Goal: Task Accomplishment & Management: Complete application form

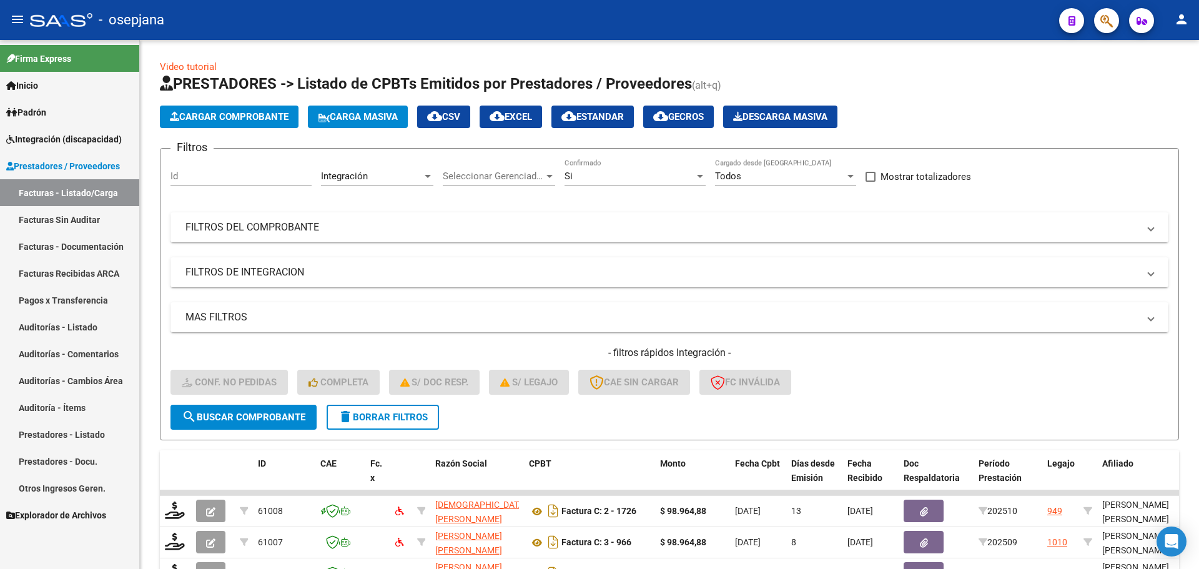
scroll to position [324, 0]
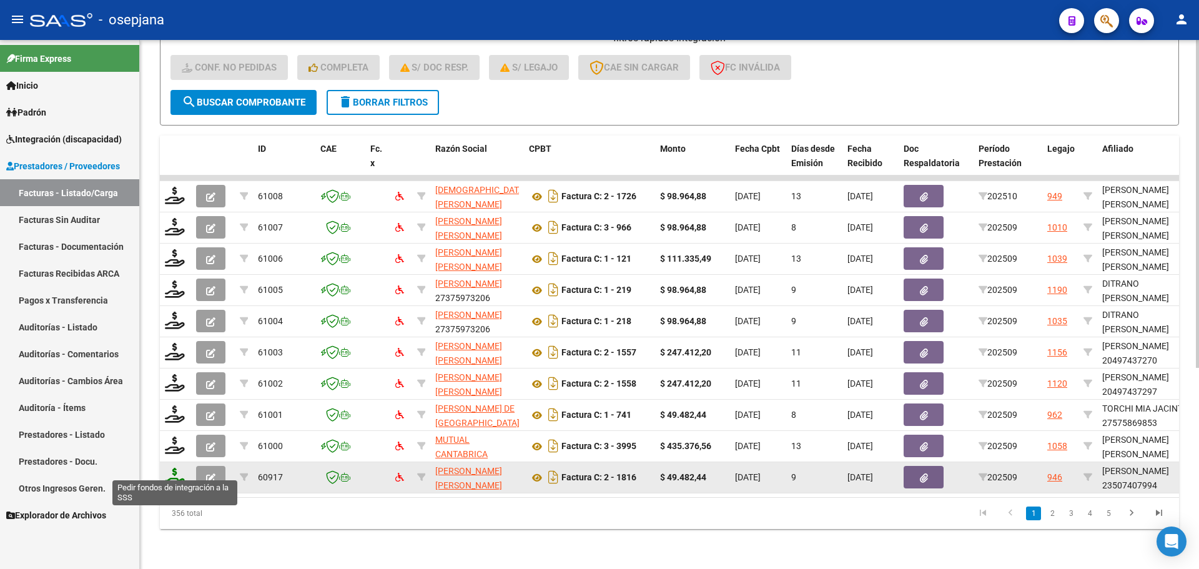
click at [172, 468] on icon at bounding box center [175, 476] width 20 height 17
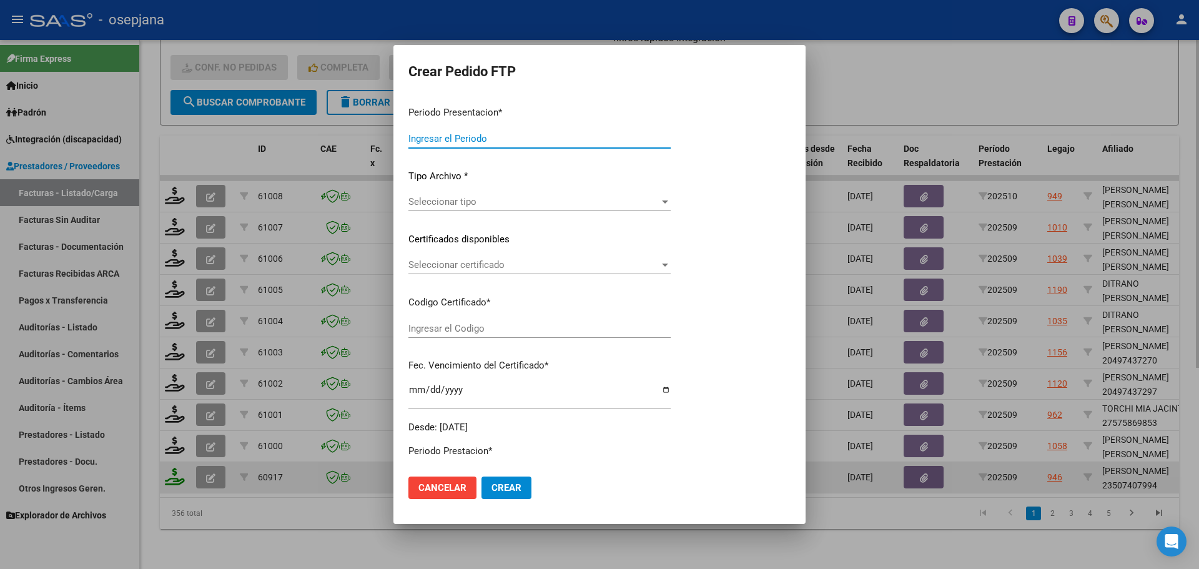
type input "202509"
type input "$ 49.482,44"
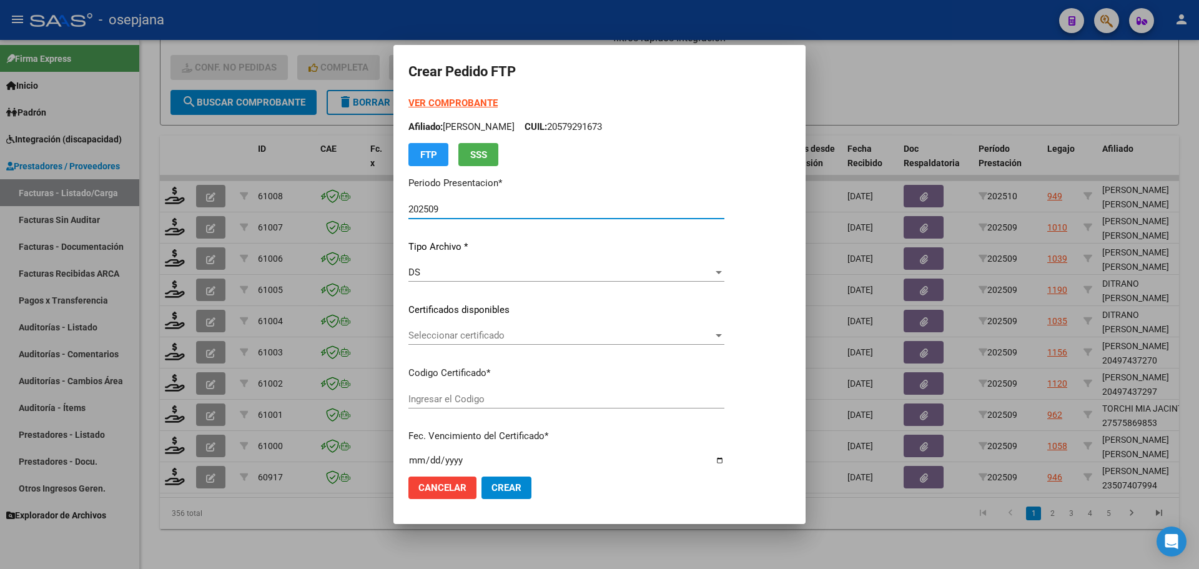
type input "SIN/NRO"
type input "[DATE]"
click at [465, 333] on span "Seleccionar certificado" at bounding box center [560, 335] width 305 height 11
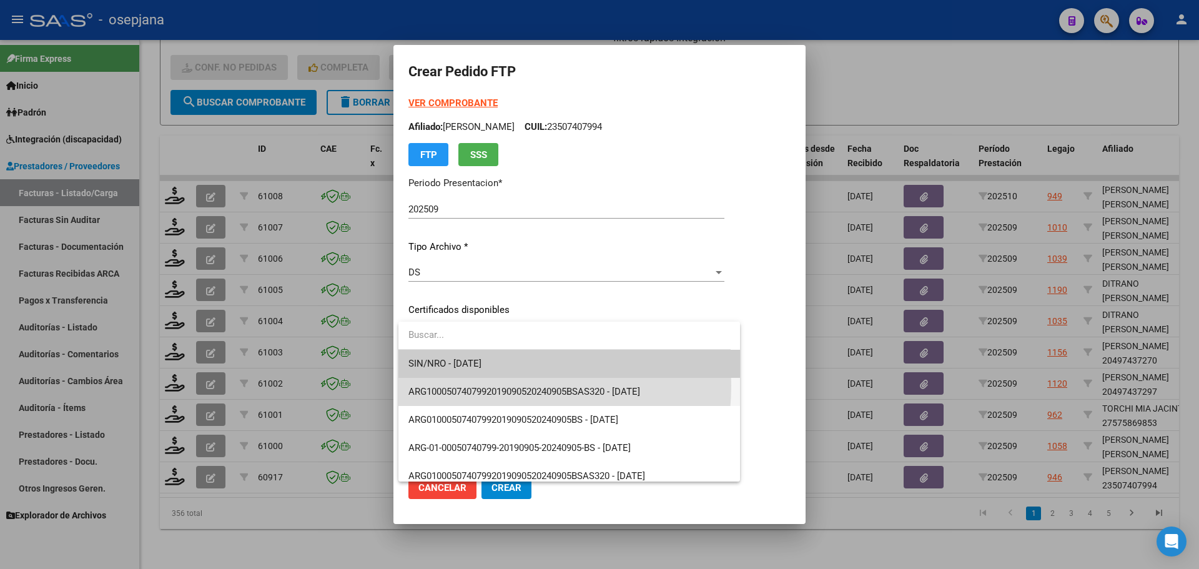
click at [471, 385] on span "ARG1000507407992019090520240905BSAS320 - [DATE]" at bounding box center [568, 392] width 321 height 28
type input "ARG1000507407992019090520240905BSAS320"
type input "[DATE]"
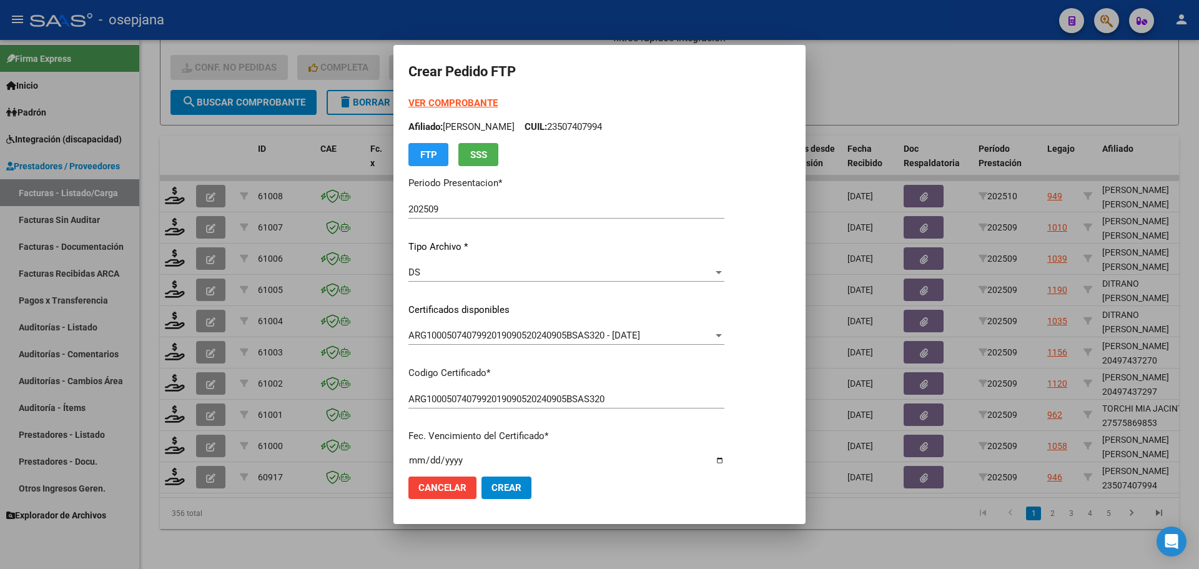
click at [446, 104] on strong "VER COMPROBANTE" at bounding box center [452, 102] width 89 height 11
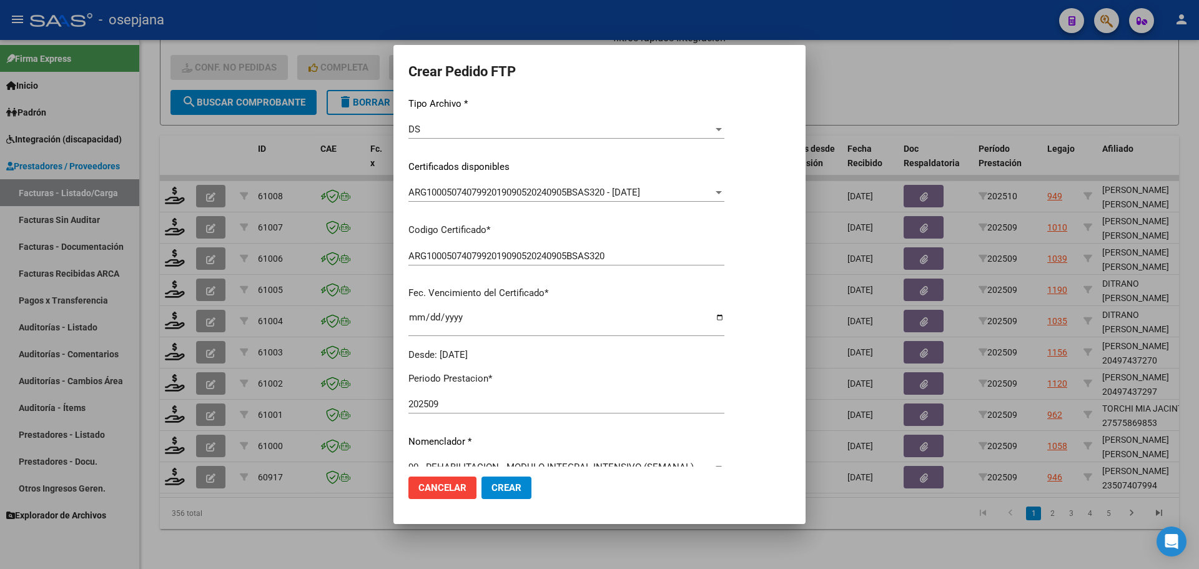
scroll to position [250, 0]
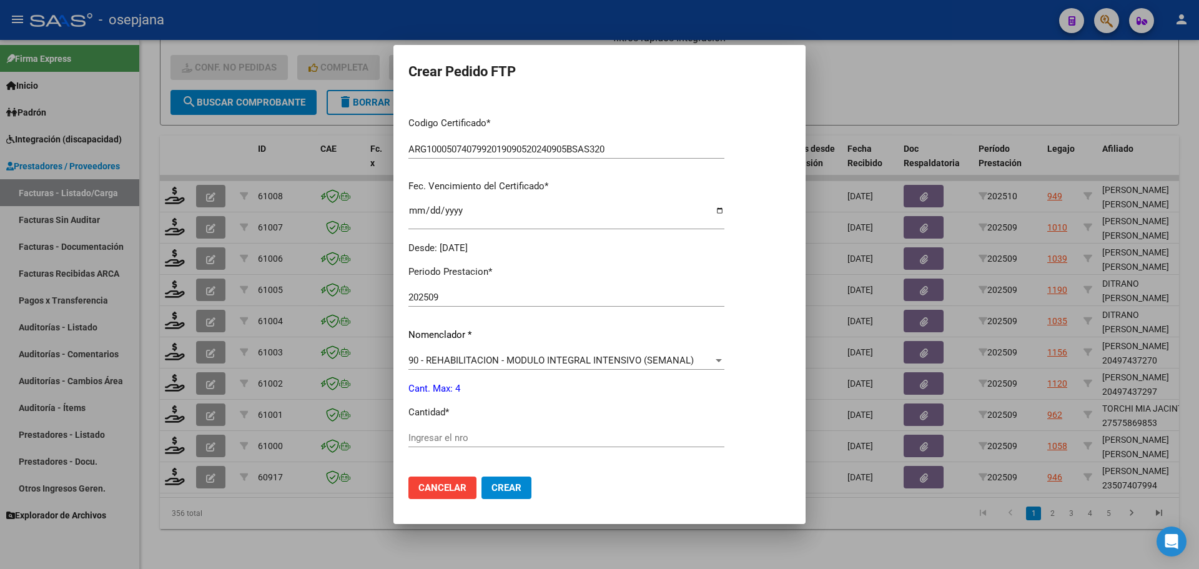
click at [430, 433] on input "Ingresar el nro" at bounding box center [566, 437] width 316 height 11
type input "4"
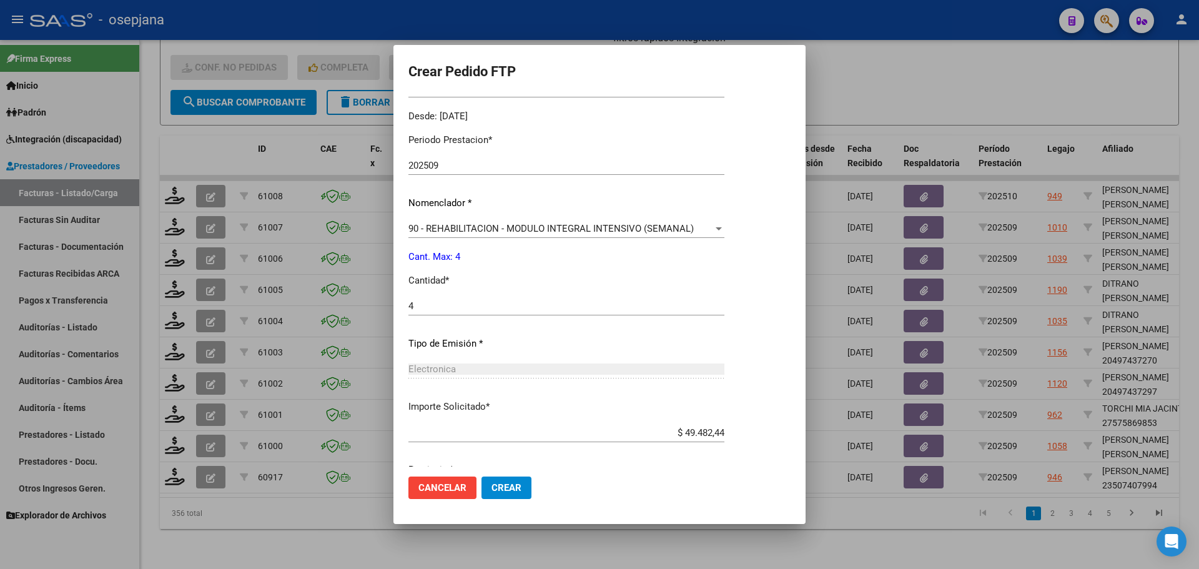
scroll to position [432, 0]
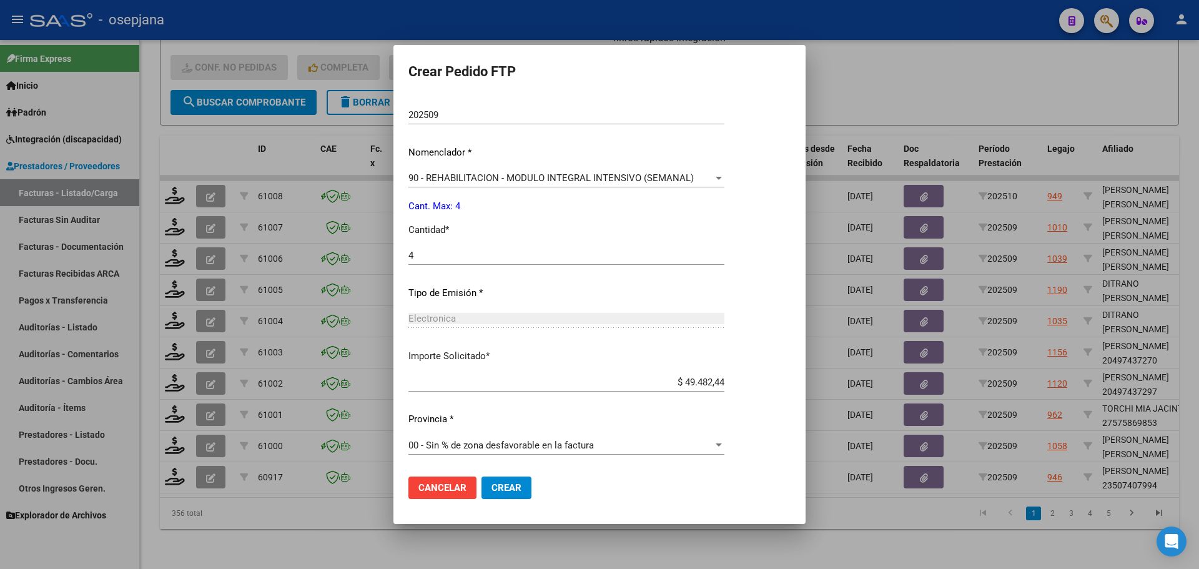
click at [508, 488] on span "Crear" at bounding box center [506, 487] width 30 height 11
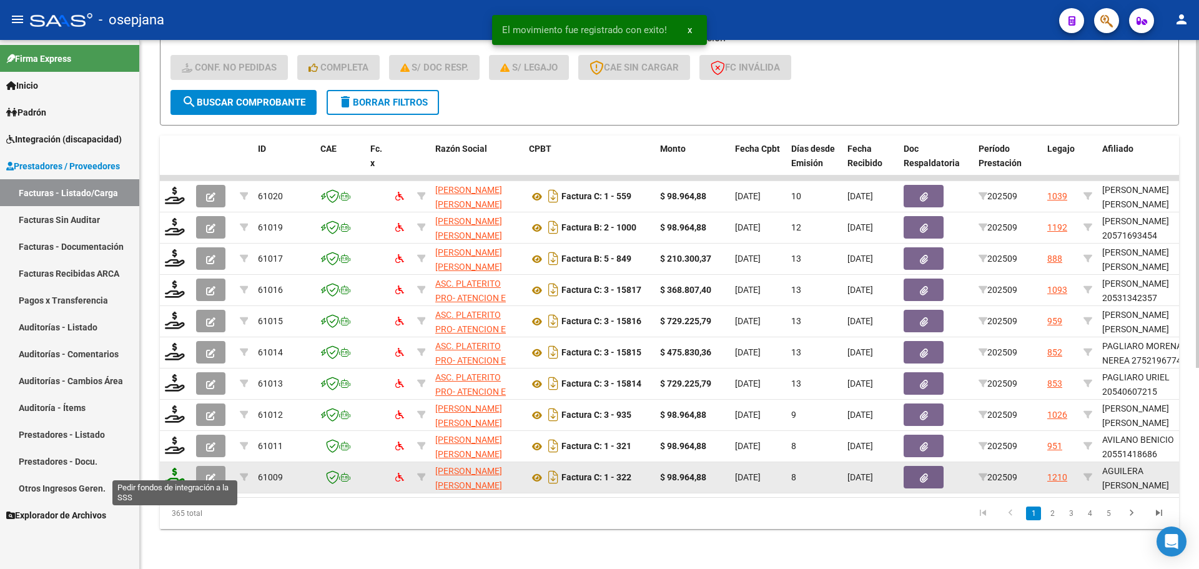
click at [167, 468] on icon at bounding box center [175, 476] width 20 height 17
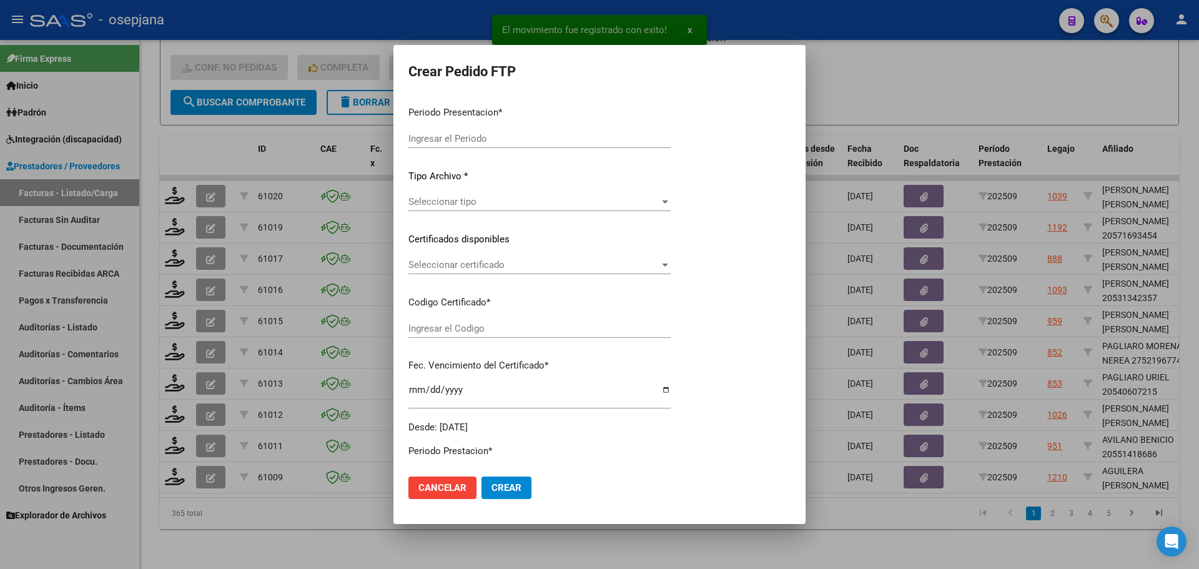
type input "202509"
type input "$ 98.964,88"
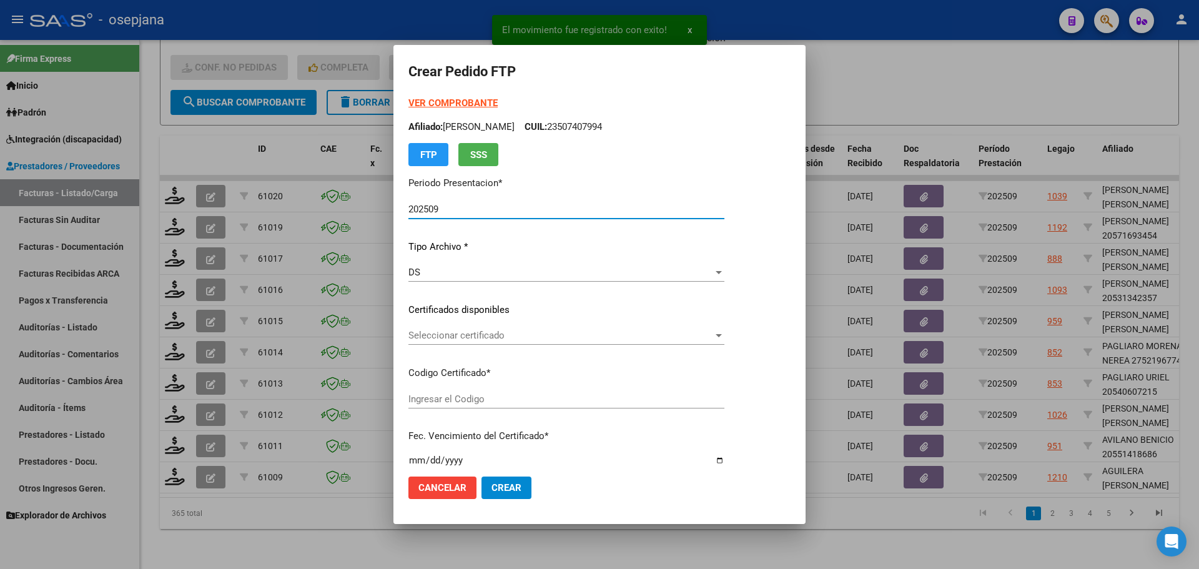
type input "ARG02000578331732022012720250127BSAS313"
type input "[DATE]"
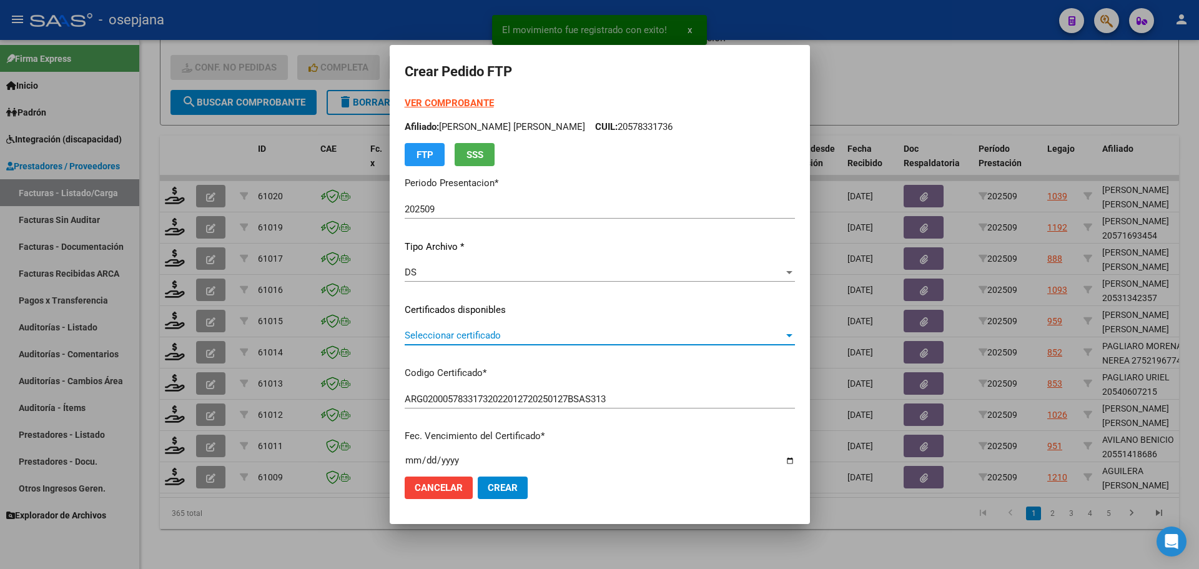
click at [477, 335] on span "Seleccionar certificado" at bounding box center [594, 335] width 379 height 11
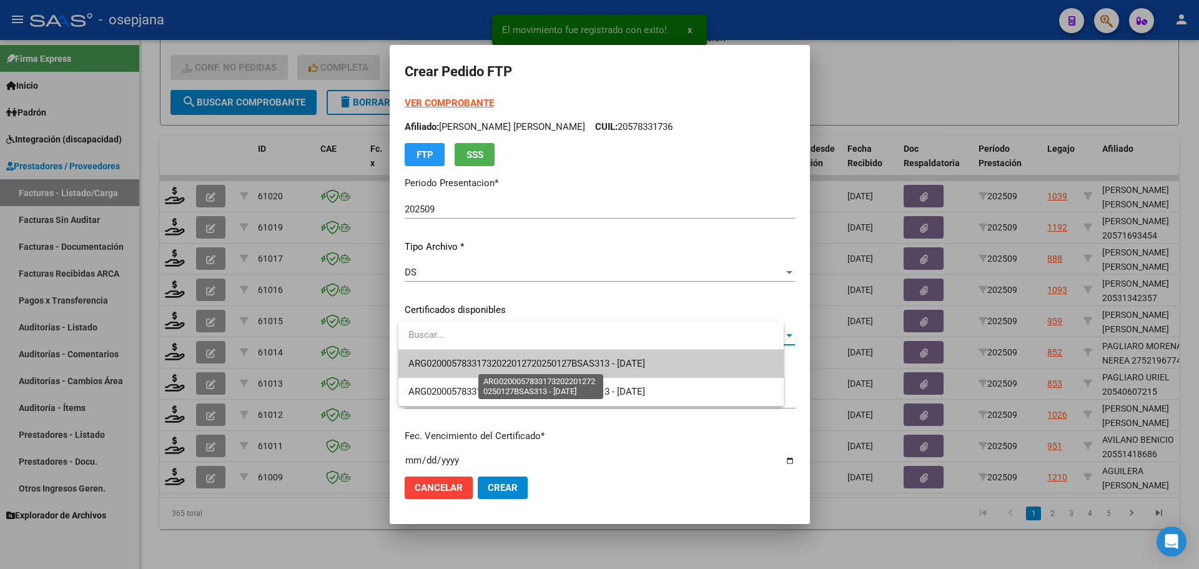
click at [484, 363] on span "ARG02000578331732022012720250127BSAS313 - [DATE]" at bounding box center [526, 363] width 237 height 11
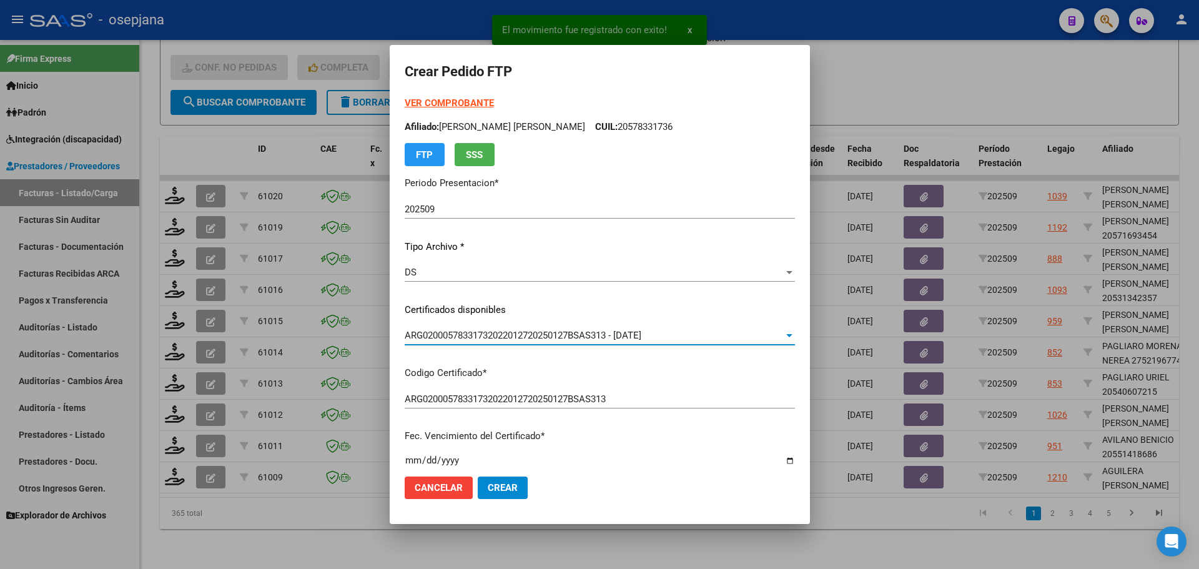
click at [471, 101] on strong "VER COMPROBANTE" at bounding box center [449, 102] width 89 height 11
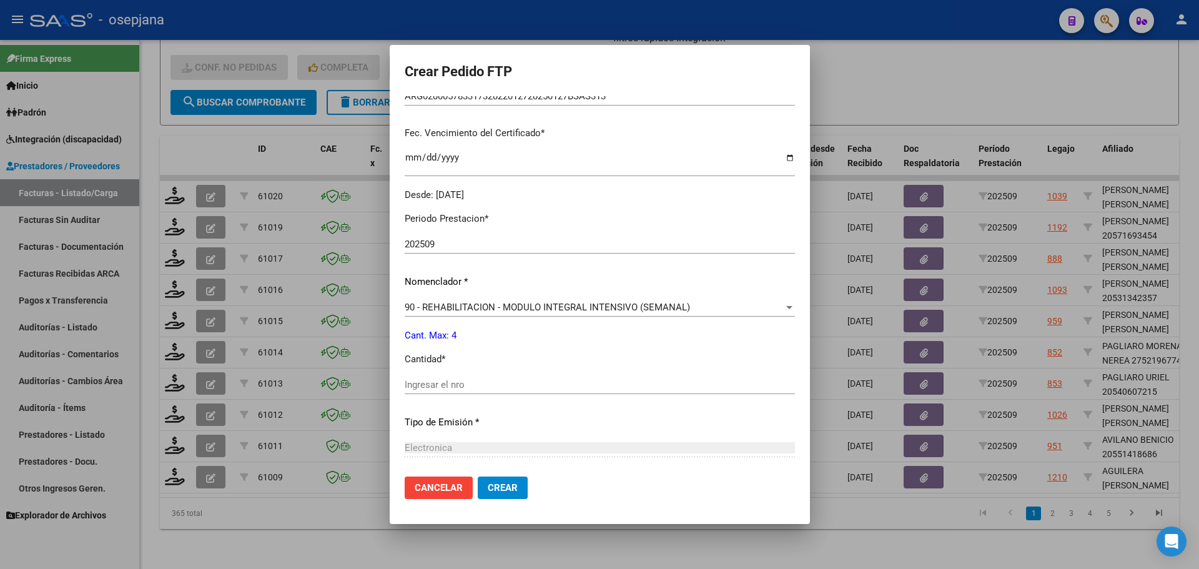
scroll to position [432, 0]
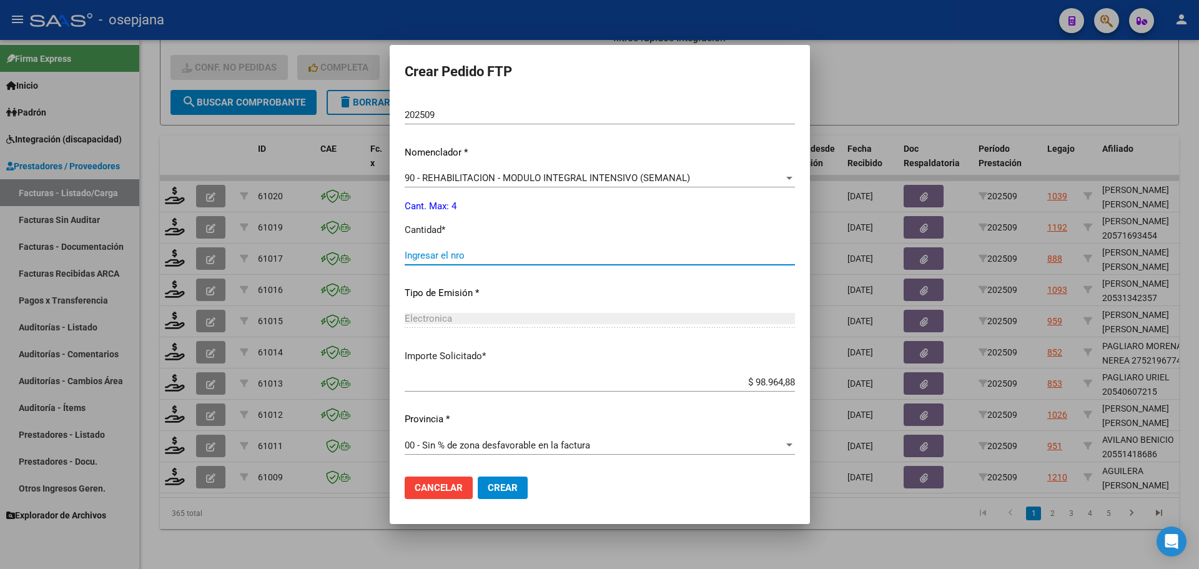
click at [515, 261] on input "Ingresar el nro" at bounding box center [600, 255] width 390 height 11
type input "4"
click at [516, 482] on span "Crear" at bounding box center [503, 487] width 30 height 11
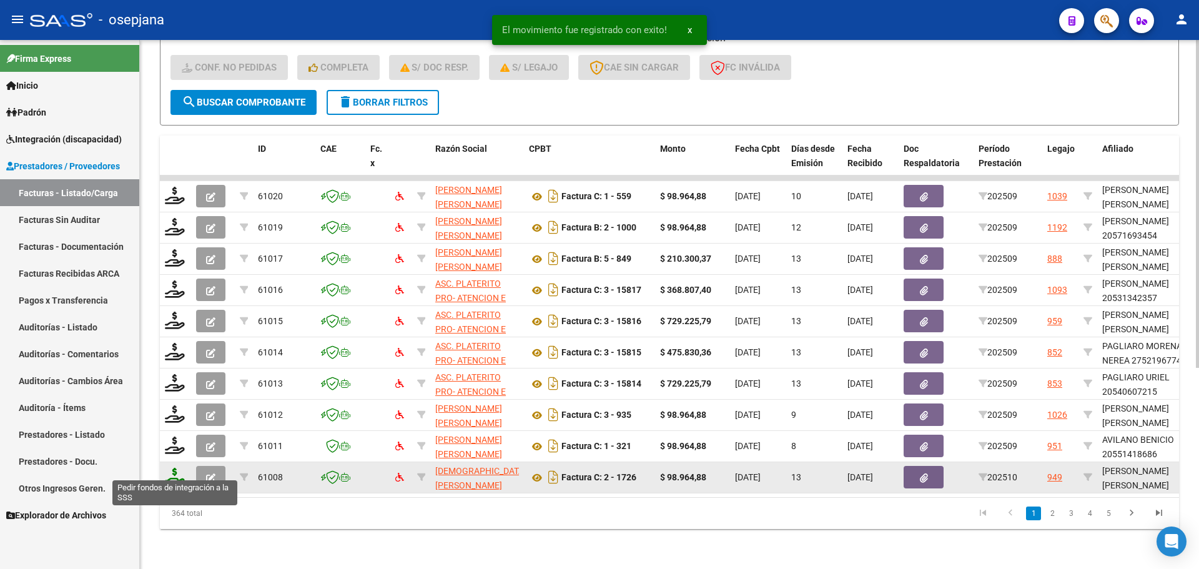
click at [167, 468] on icon at bounding box center [175, 476] width 20 height 17
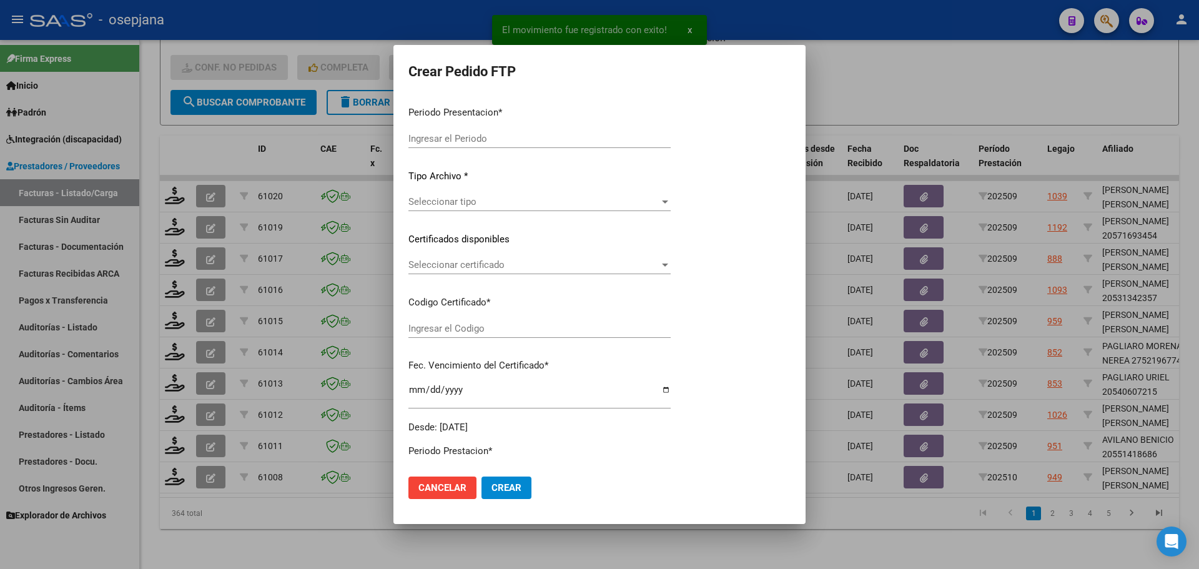
type input "202509"
type input "202510"
type input "$ 98.964,88"
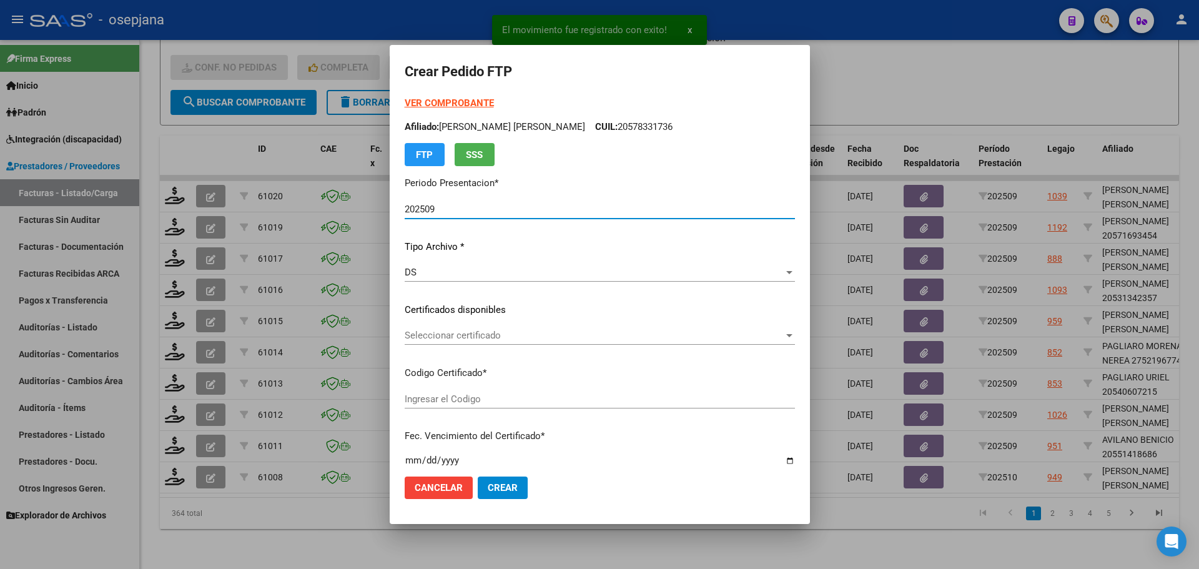
type input "ARG01000579840462022121220251212BS313"
type input "[DATE]"
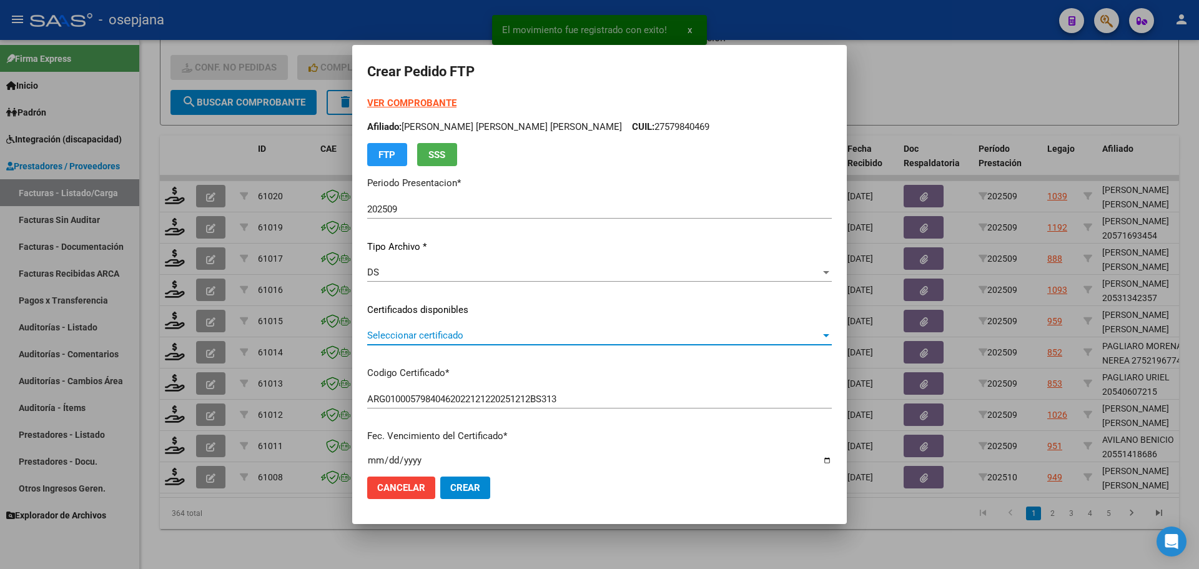
click at [476, 331] on span "Seleccionar certificado" at bounding box center [593, 335] width 453 height 11
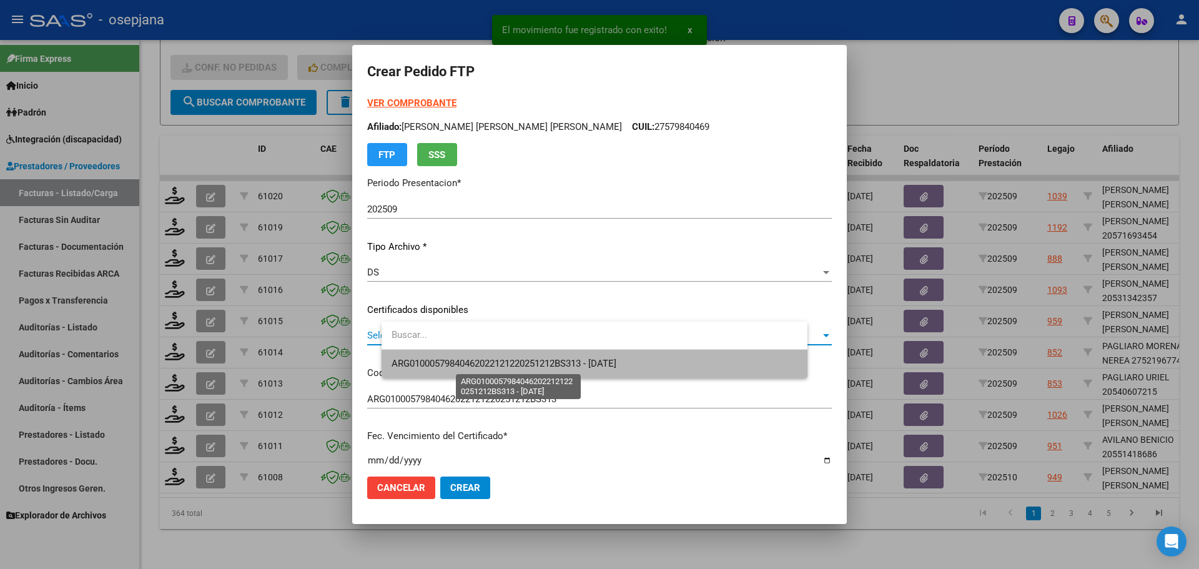
click at [474, 362] on span "ARG01000579840462022121220251212BS313 - [DATE]" at bounding box center [503, 363] width 225 height 11
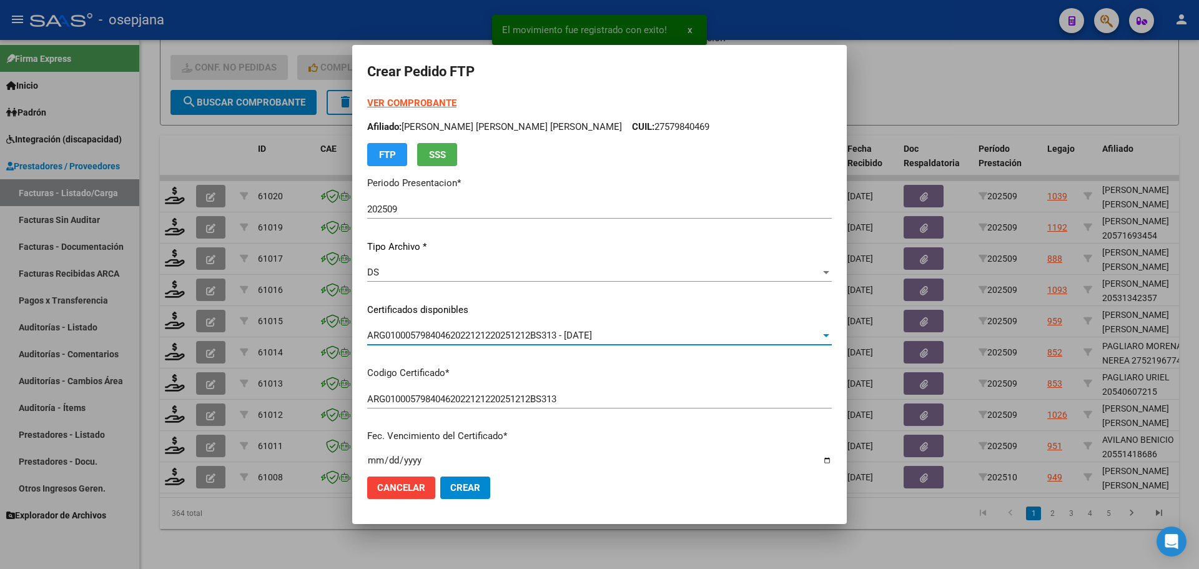
click at [448, 100] on strong "VER COMPROBANTE" at bounding box center [411, 102] width 89 height 11
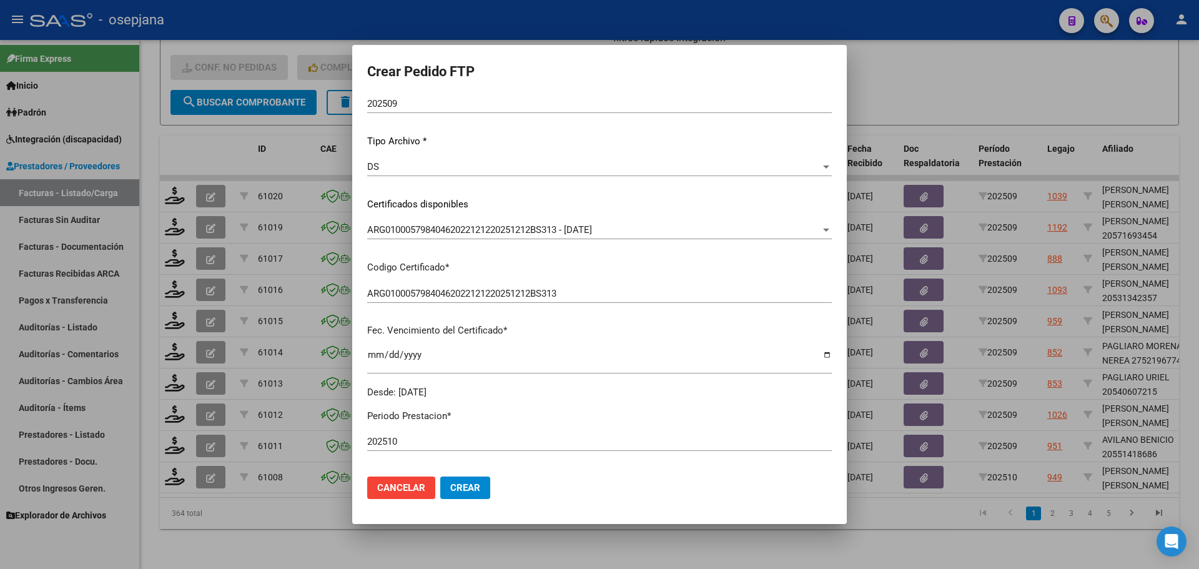
scroll to position [312, 0]
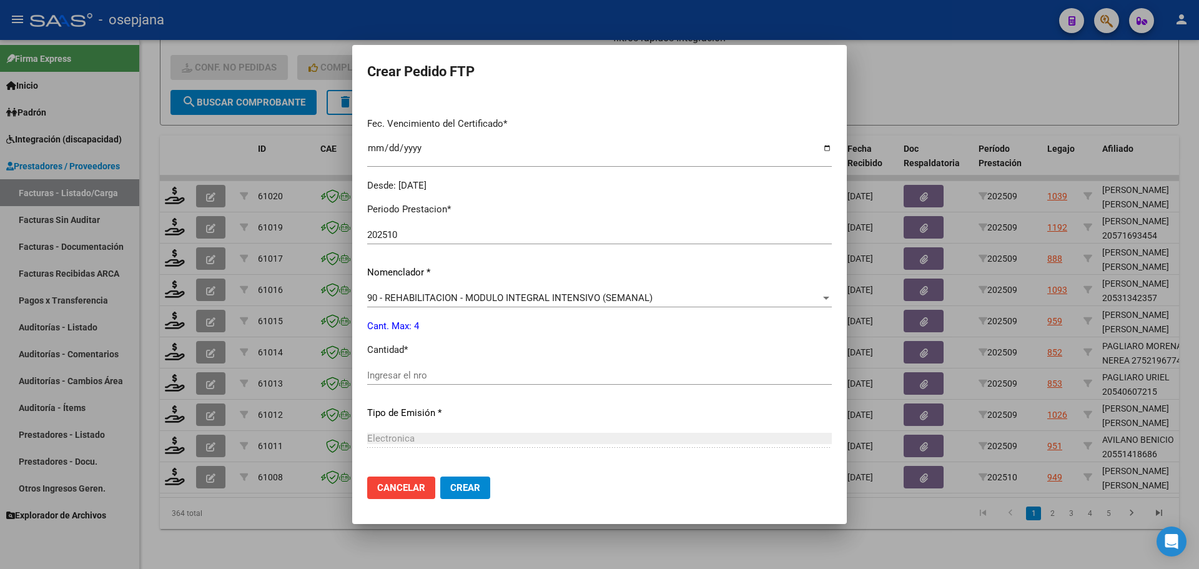
click at [436, 366] on div "Ingresar el nro" at bounding box center [599, 375] width 464 height 19
type input "4"
click at [484, 235] on input "202510" at bounding box center [599, 234] width 464 height 11
type input "202509"
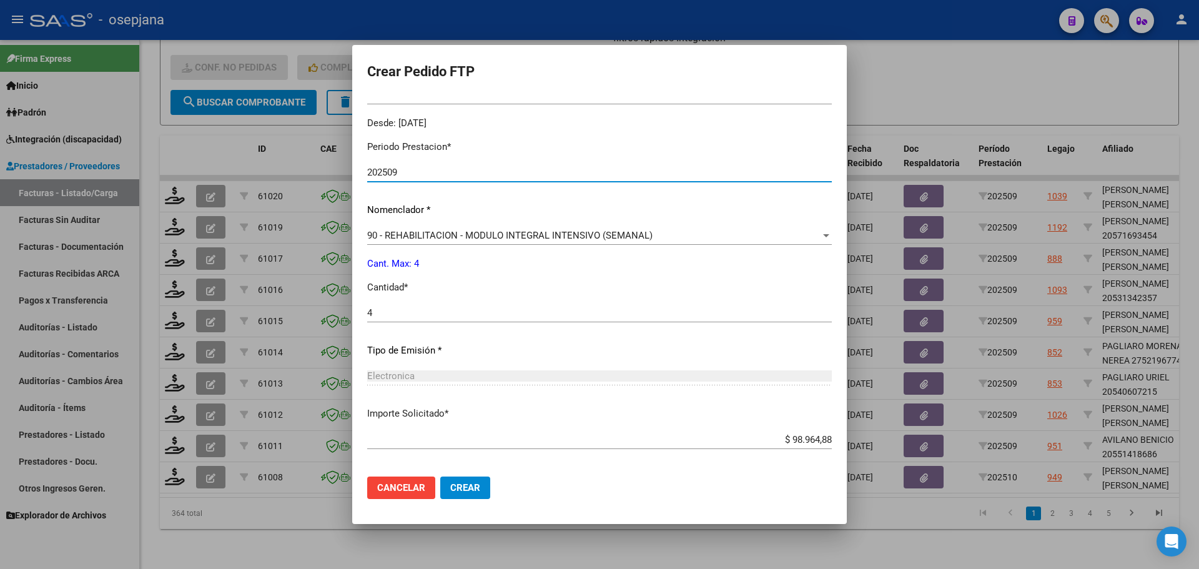
scroll to position [432, 0]
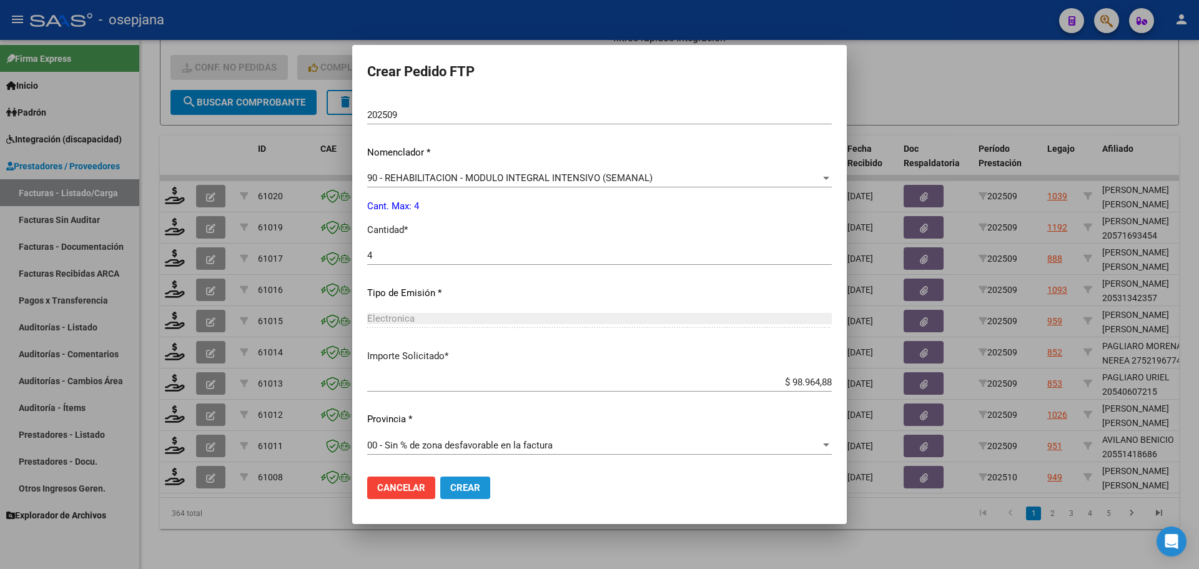
click at [480, 493] on span "Crear" at bounding box center [465, 487] width 30 height 11
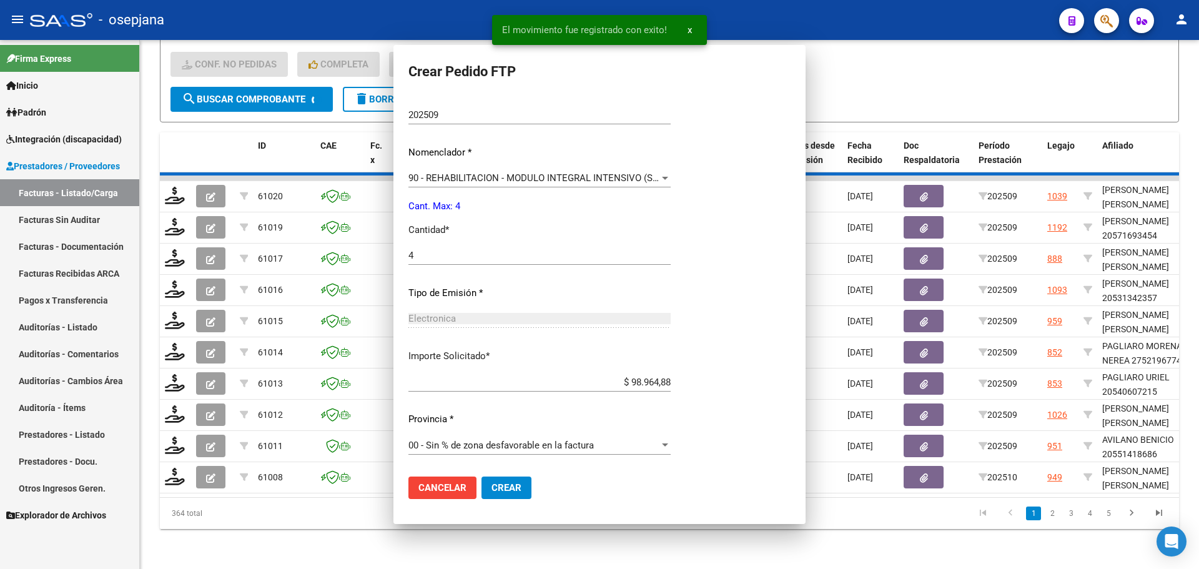
scroll to position [0, 0]
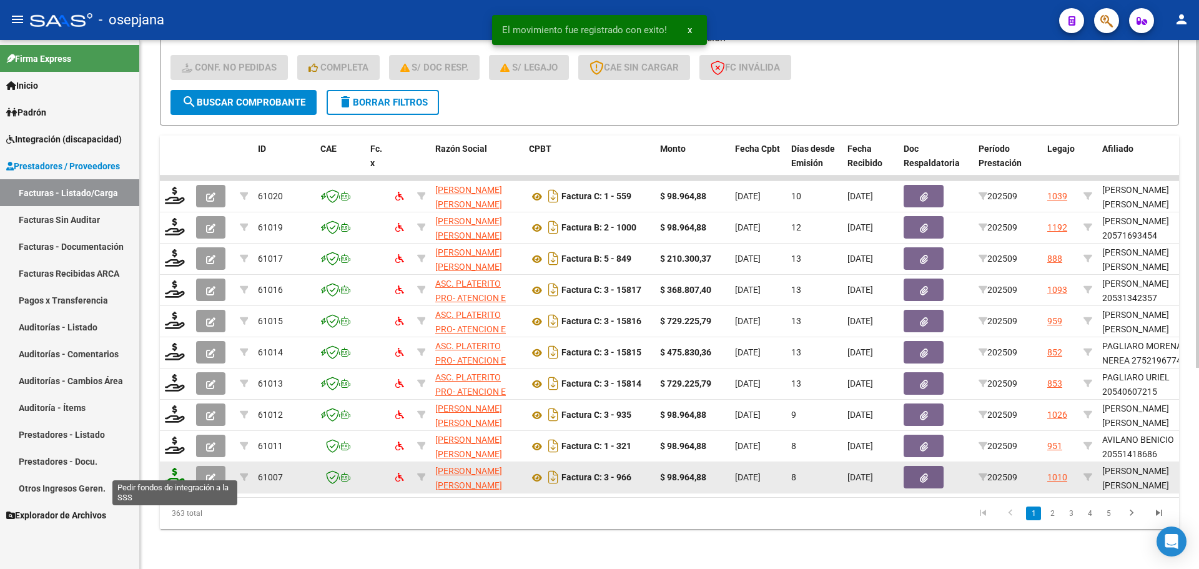
click at [169, 469] on icon at bounding box center [175, 476] width 20 height 17
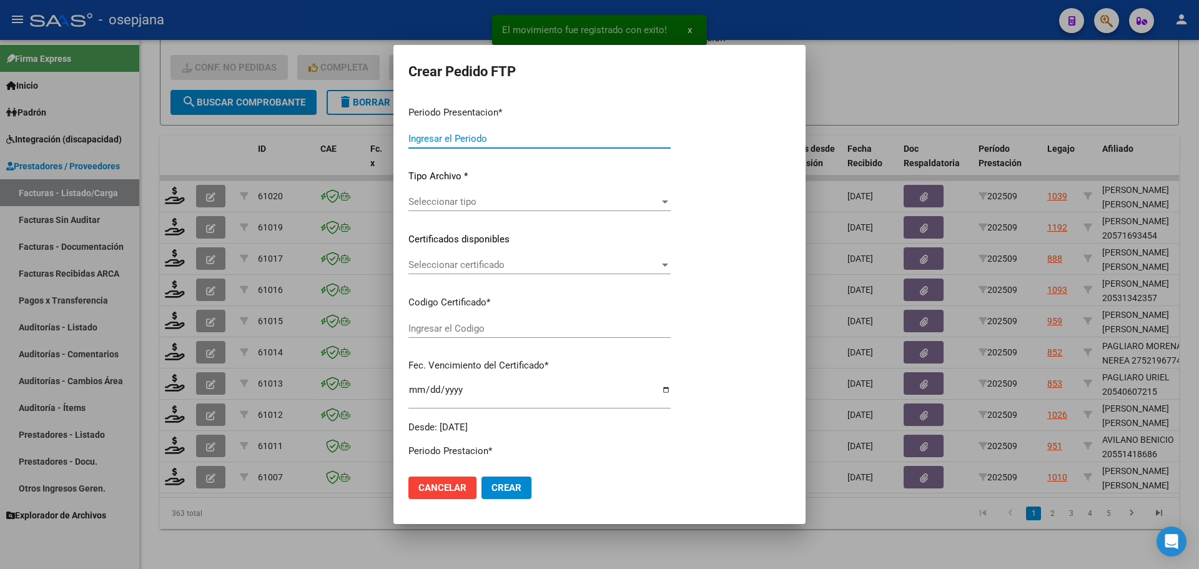
type input "202509"
type input "$ 98.964,88"
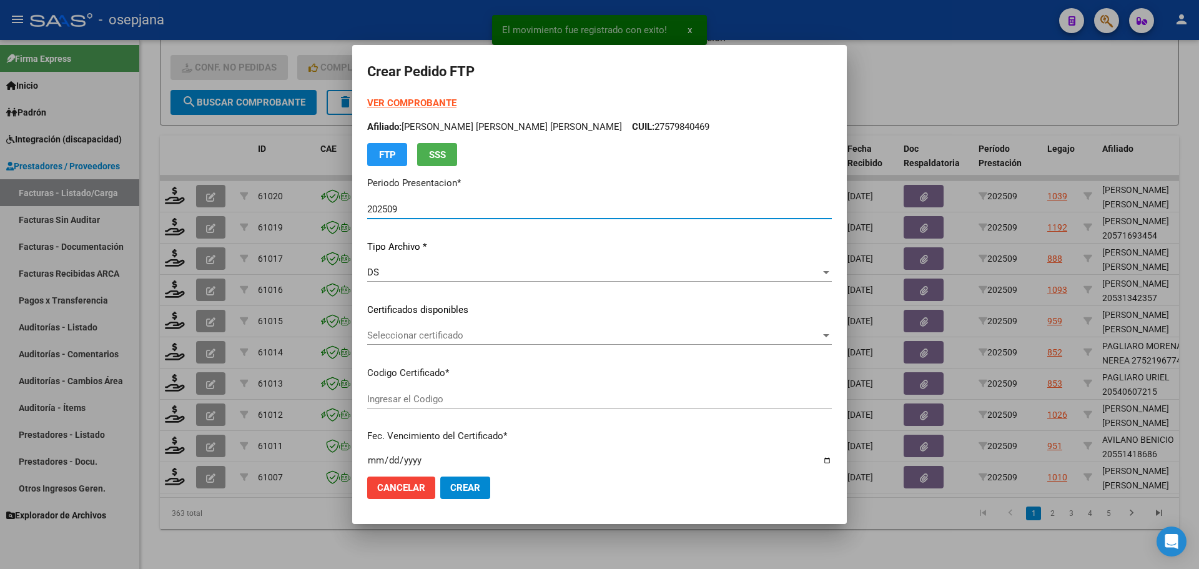
type input "ARG02000559635852024100420291004BUE342"
type input "[DATE]"
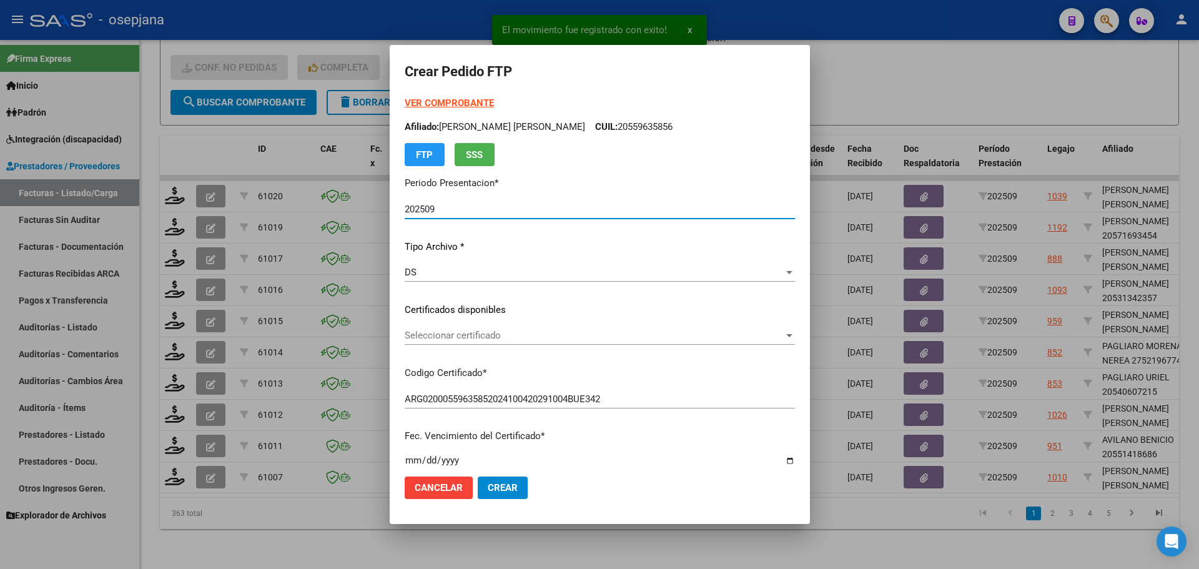
click at [505, 329] on div "Seleccionar certificado Seleccionar certificado" at bounding box center [600, 335] width 390 height 19
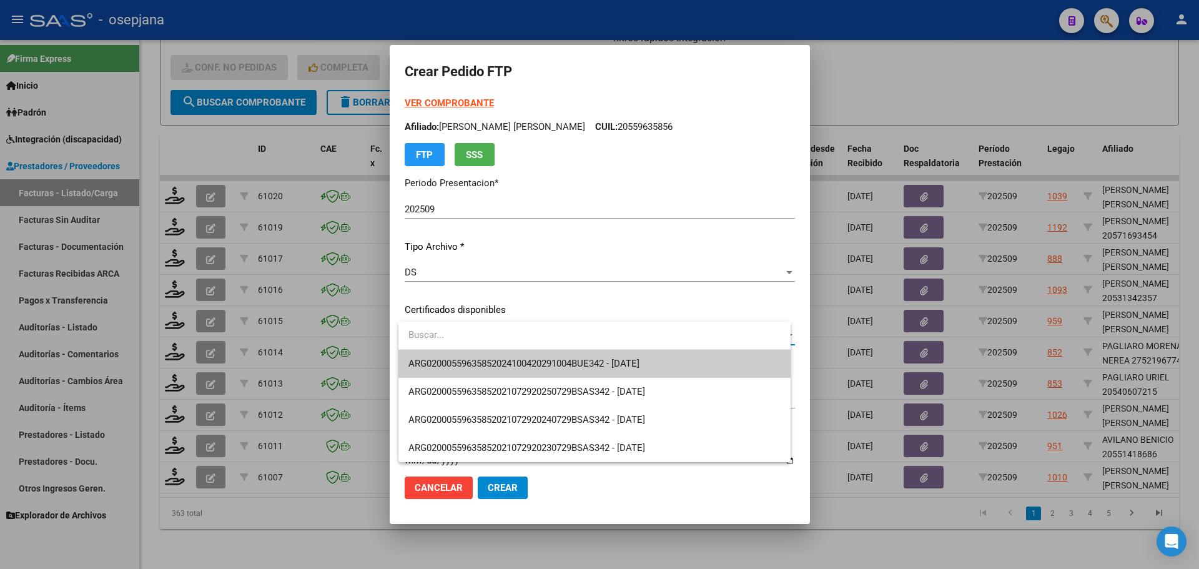
click at [508, 357] on span "ARG02000559635852024100420291004BUE342 - [DATE]" at bounding box center [594, 364] width 372 height 28
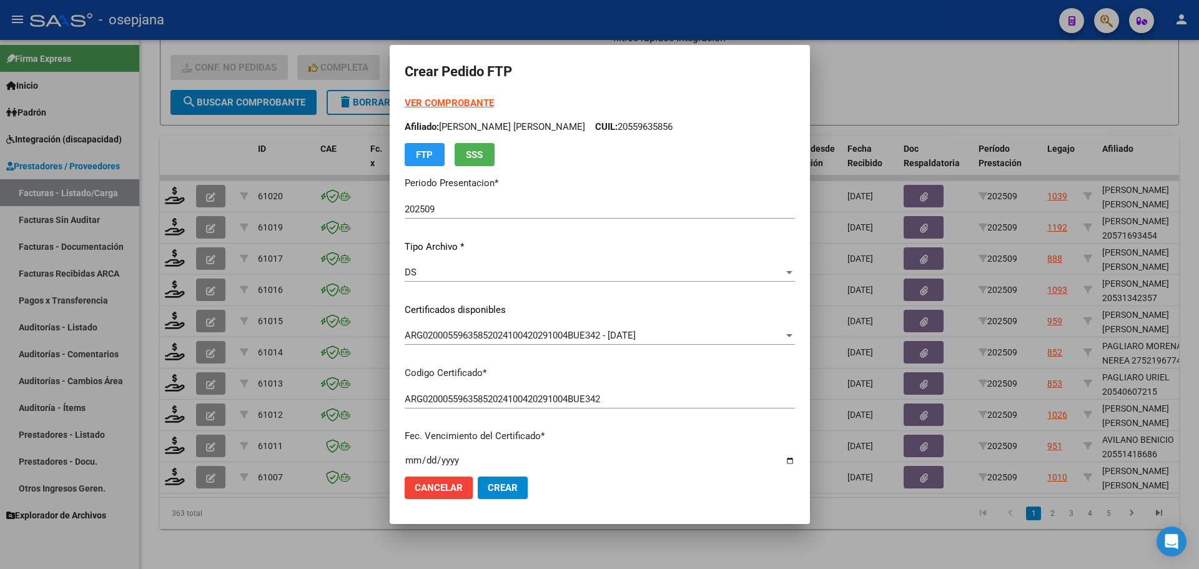
click at [455, 99] on strong "VER COMPROBANTE" at bounding box center [449, 102] width 89 height 11
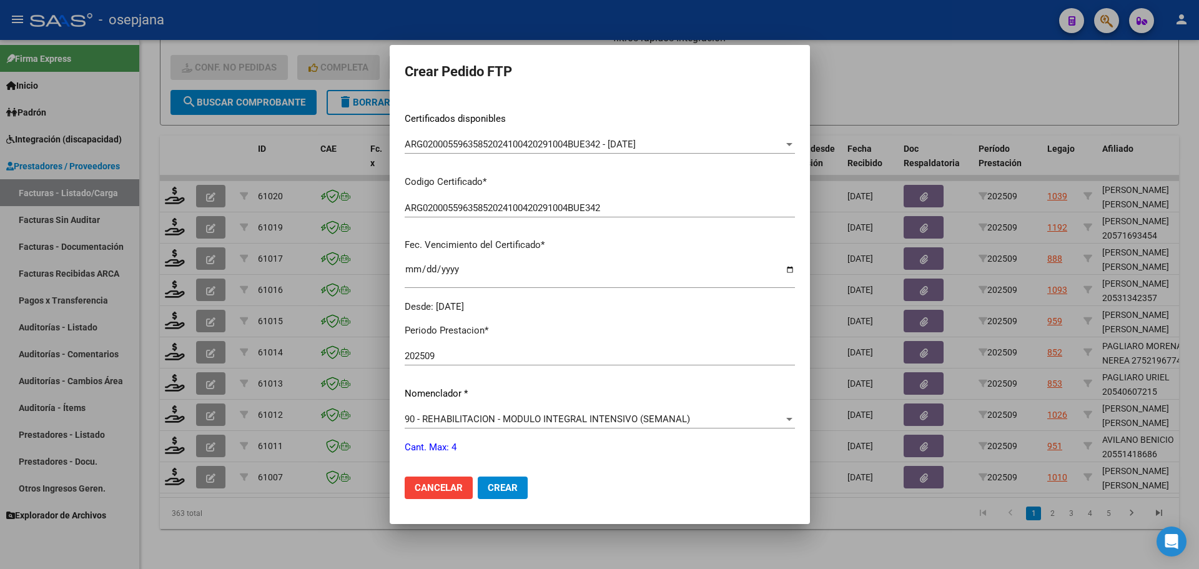
scroll to position [432, 0]
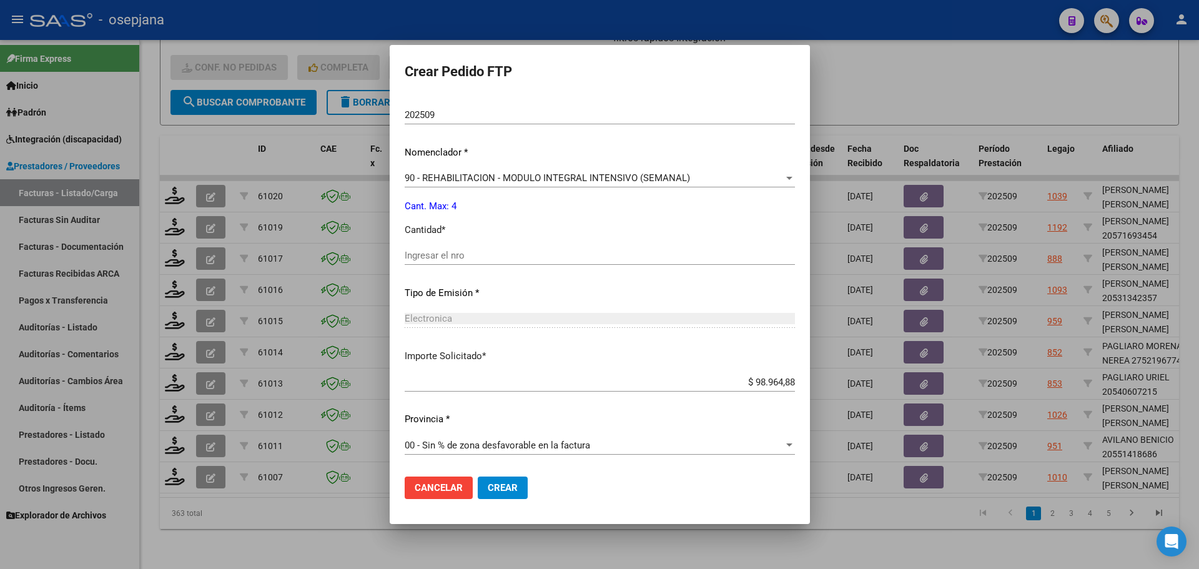
click at [444, 249] on div "Ingresar el nro" at bounding box center [600, 255] width 390 height 19
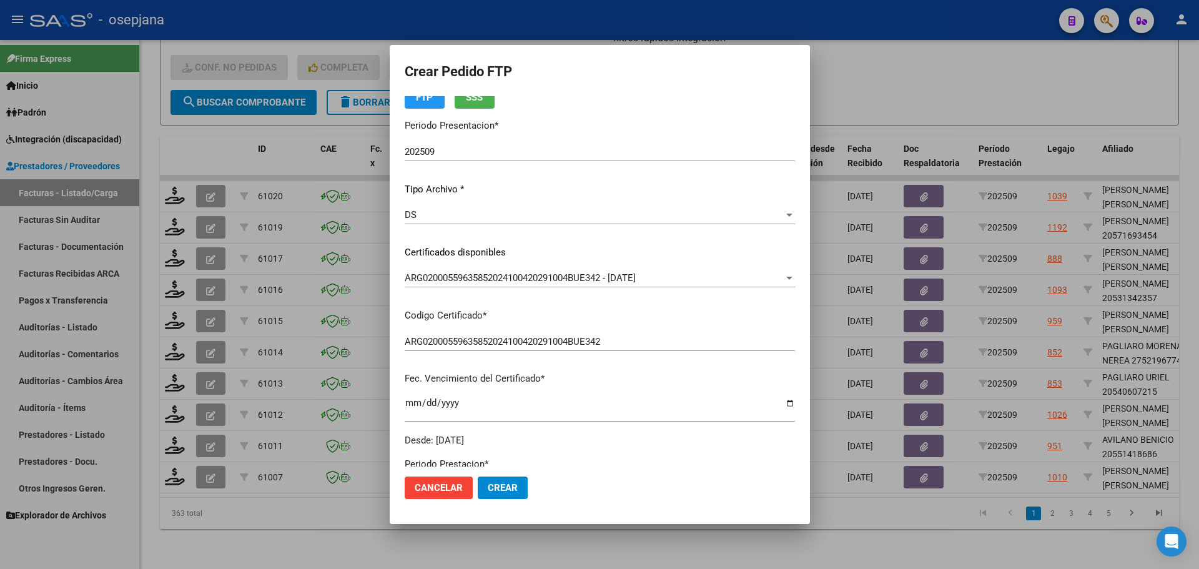
scroll to position [0, 0]
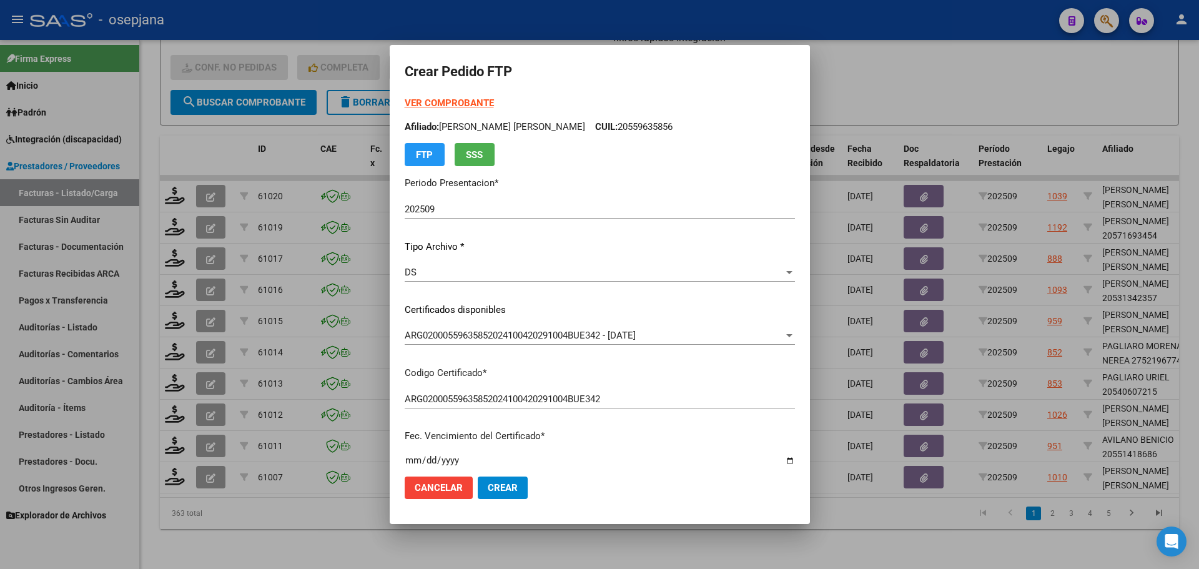
type input "4"
click at [513, 489] on span "Crear" at bounding box center [503, 487] width 30 height 11
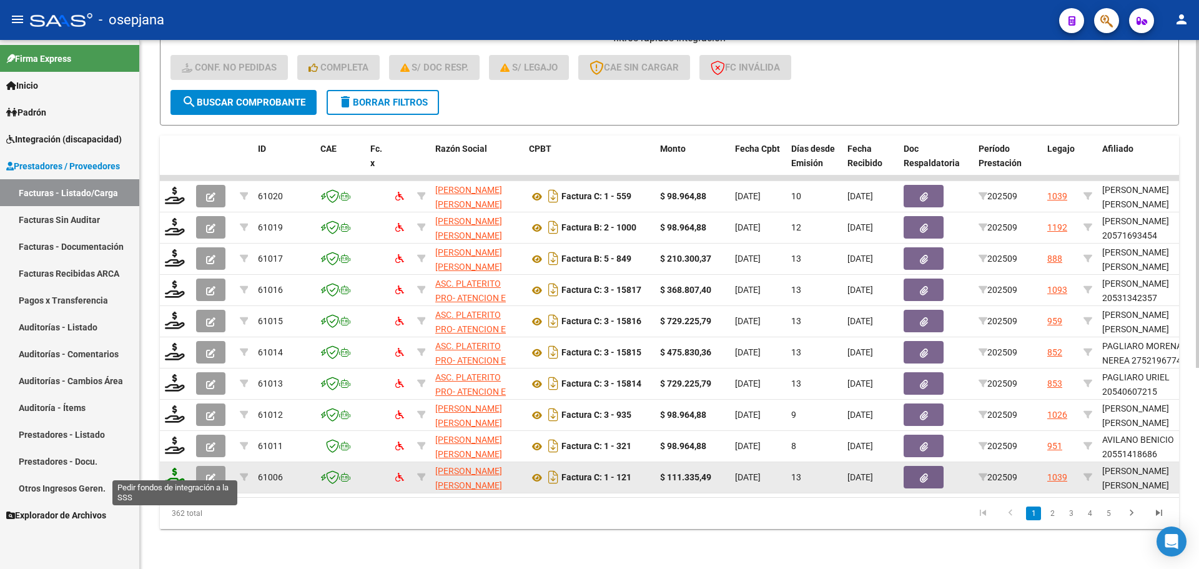
click at [169, 469] on icon at bounding box center [175, 476] width 20 height 17
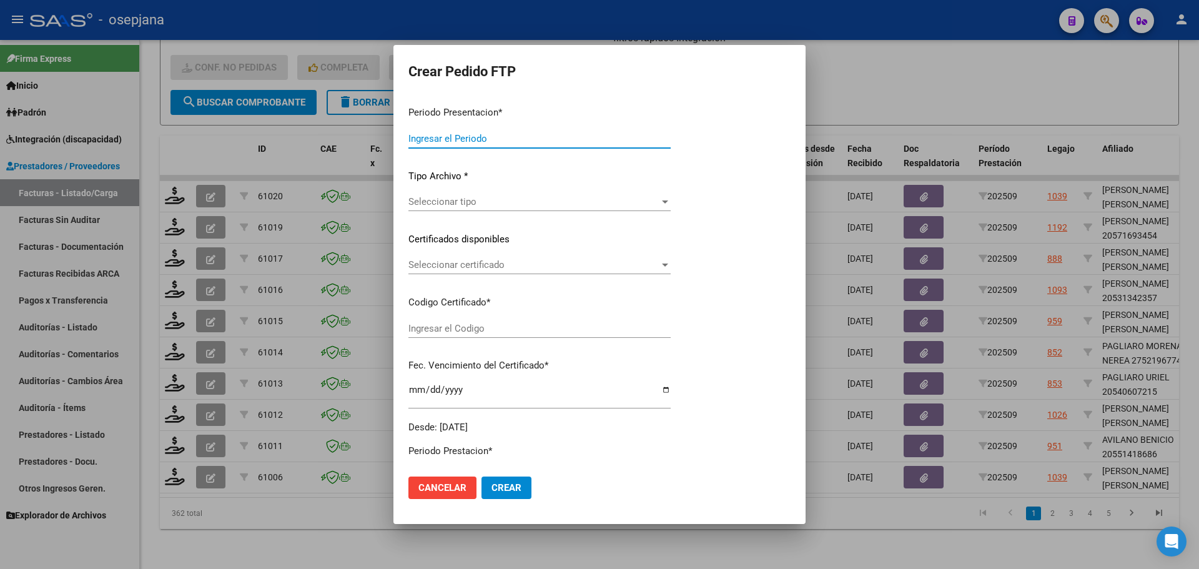
type input "202509"
type input "$ 111.335,49"
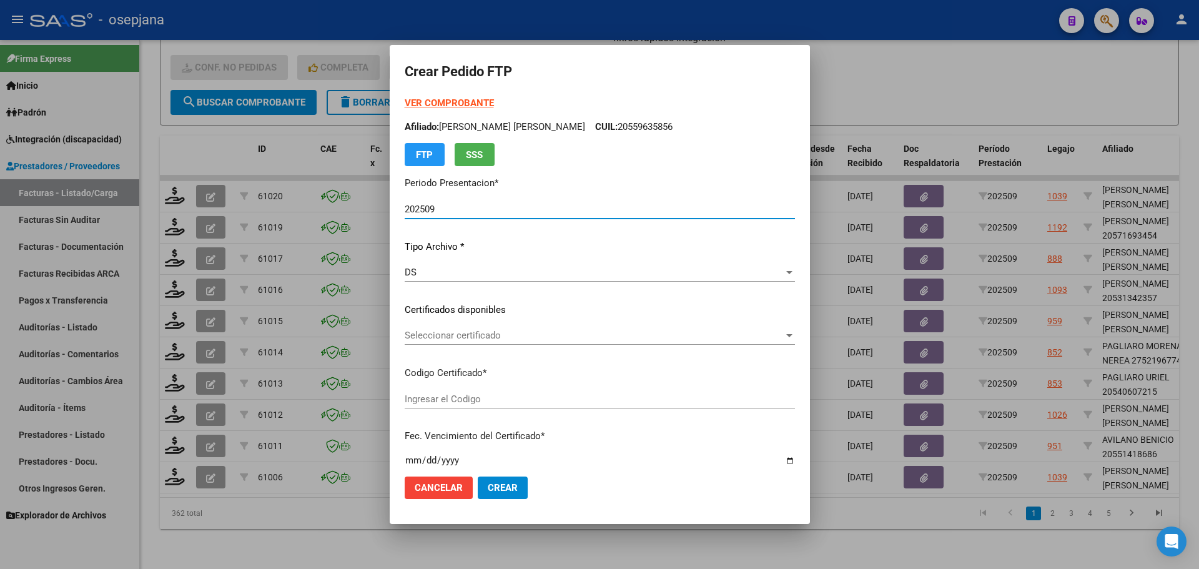
type input "ARG02000548289782022110320271103BSAS427"
type input "[DATE]"
click at [467, 332] on span "Seleccionar certificado" at bounding box center [594, 335] width 379 height 11
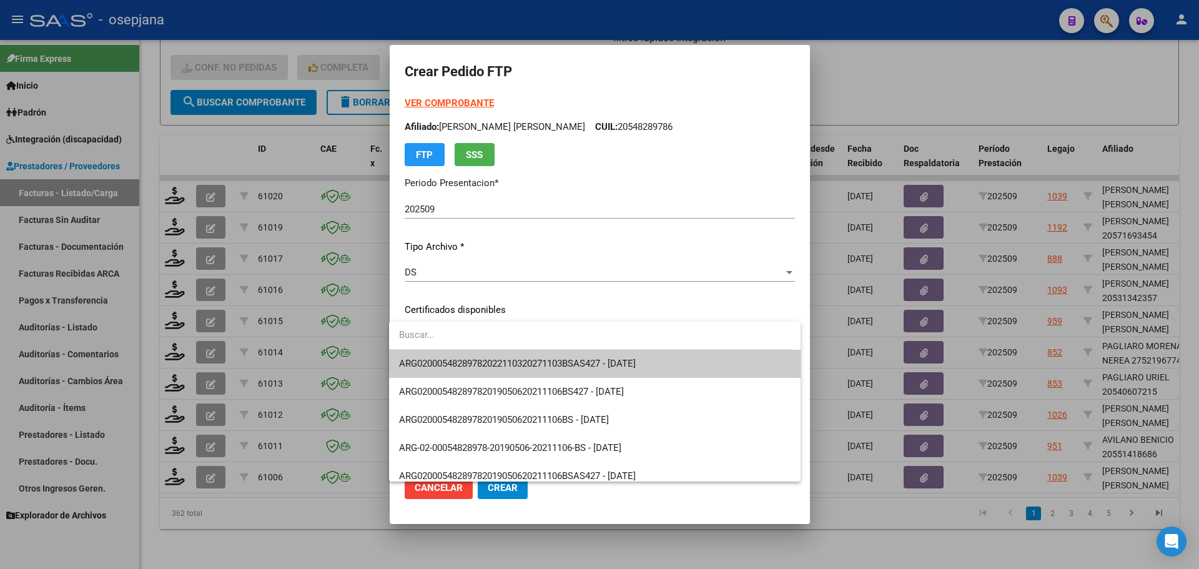
click at [472, 355] on span "ARG02000548289782022110320271103BSAS427 - [DATE]" at bounding box center [594, 364] width 391 height 28
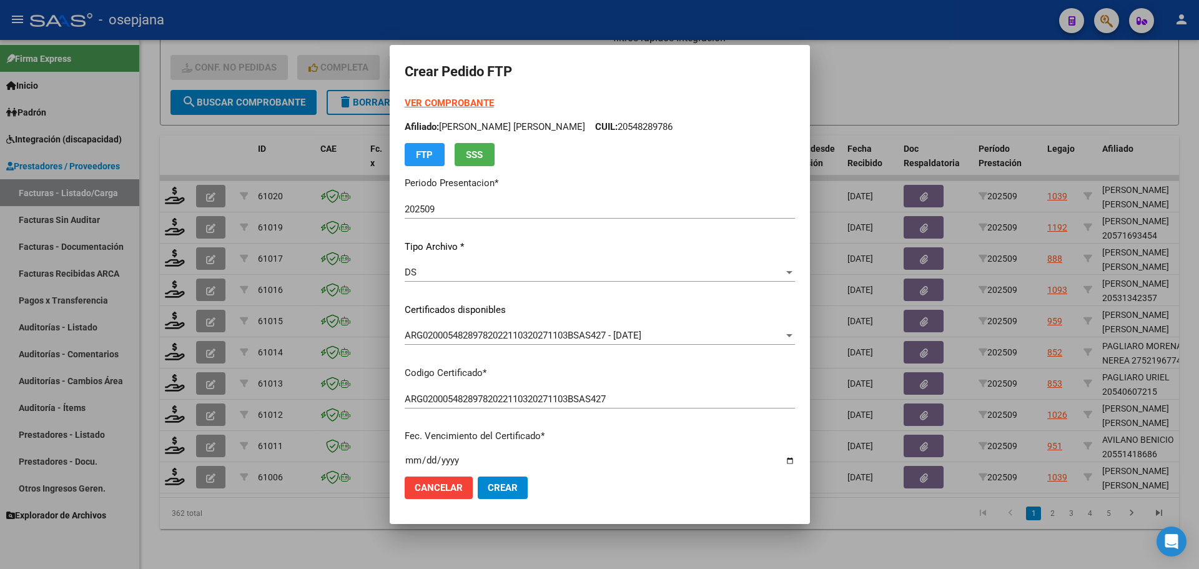
click at [469, 99] on strong "VER COMPROBANTE" at bounding box center [449, 102] width 89 height 11
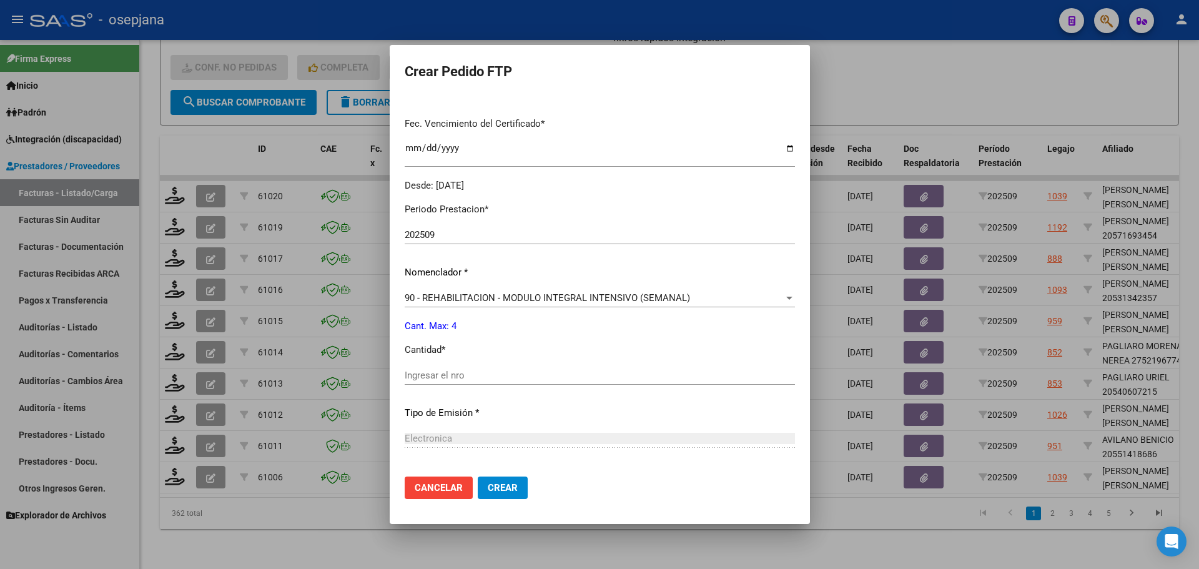
click at [416, 377] on input "Ingresar el nro" at bounding box center [600, 375] width 390 height 11
type input "4"
click at [503, 483] on span "Crear" at bounding box center [503, 487] width 30 height 11
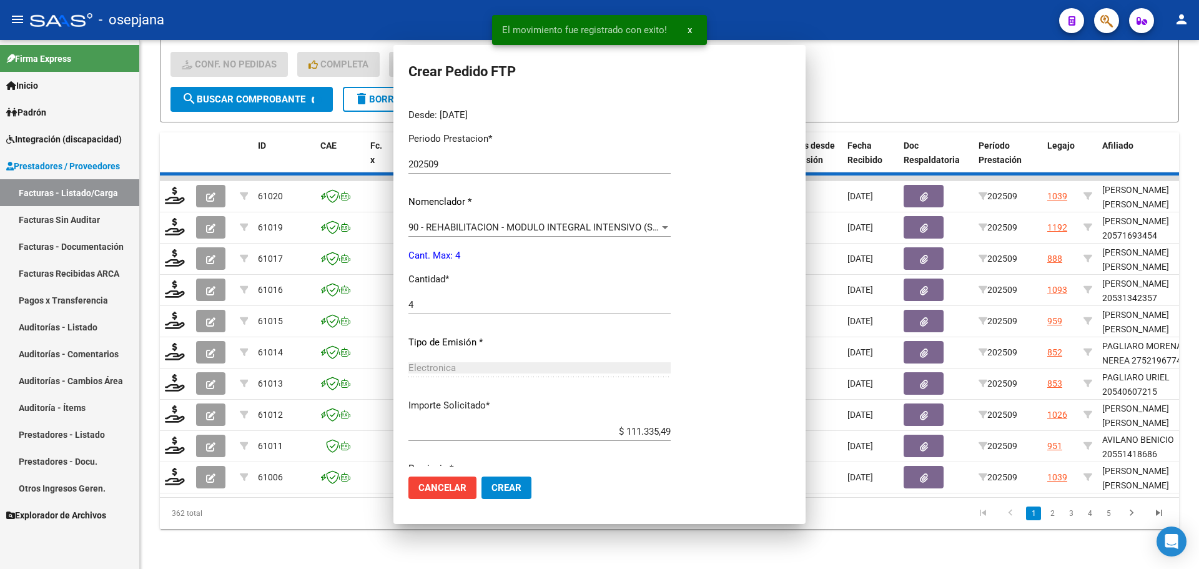
scroll to position [0, 0]
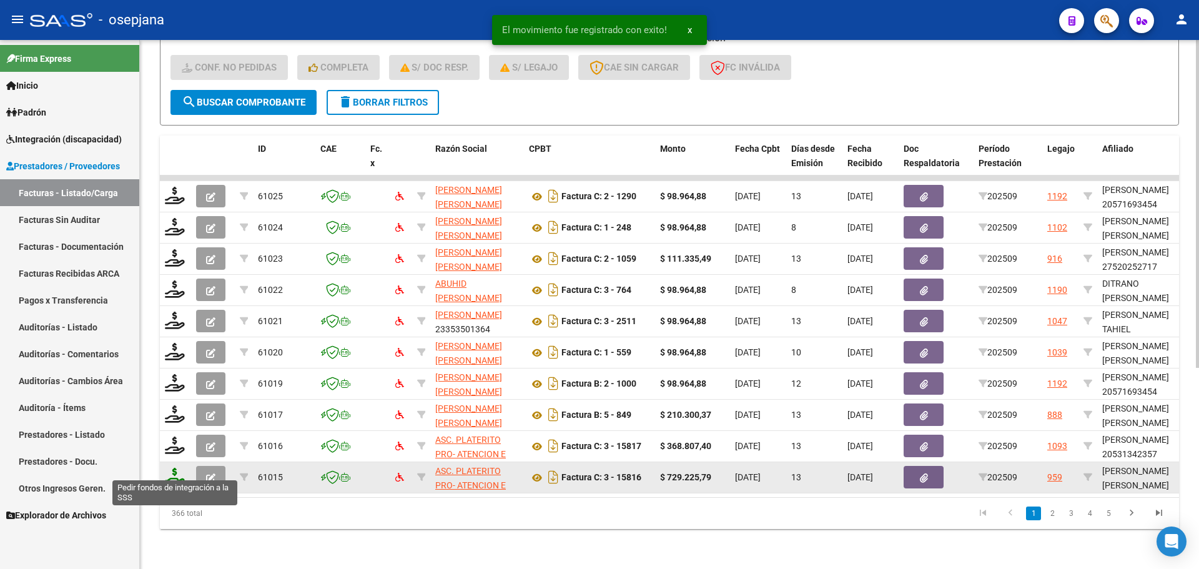
click at [167, 469] on icon at bounding box center [175, 476] width 20 height 17
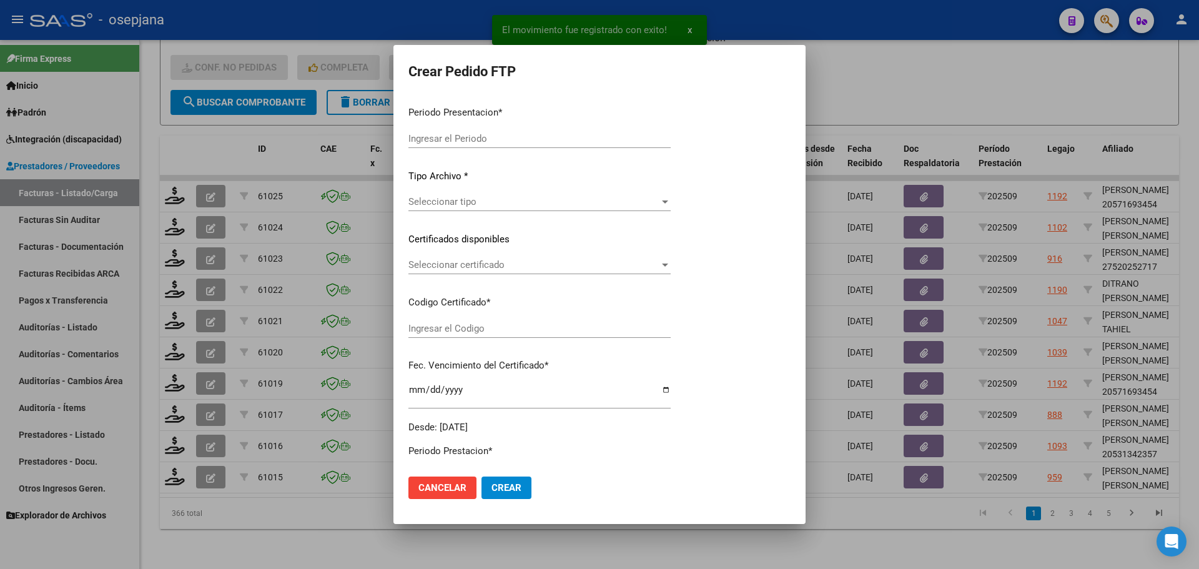
type input "202509"
type input "$ 729.225,79"
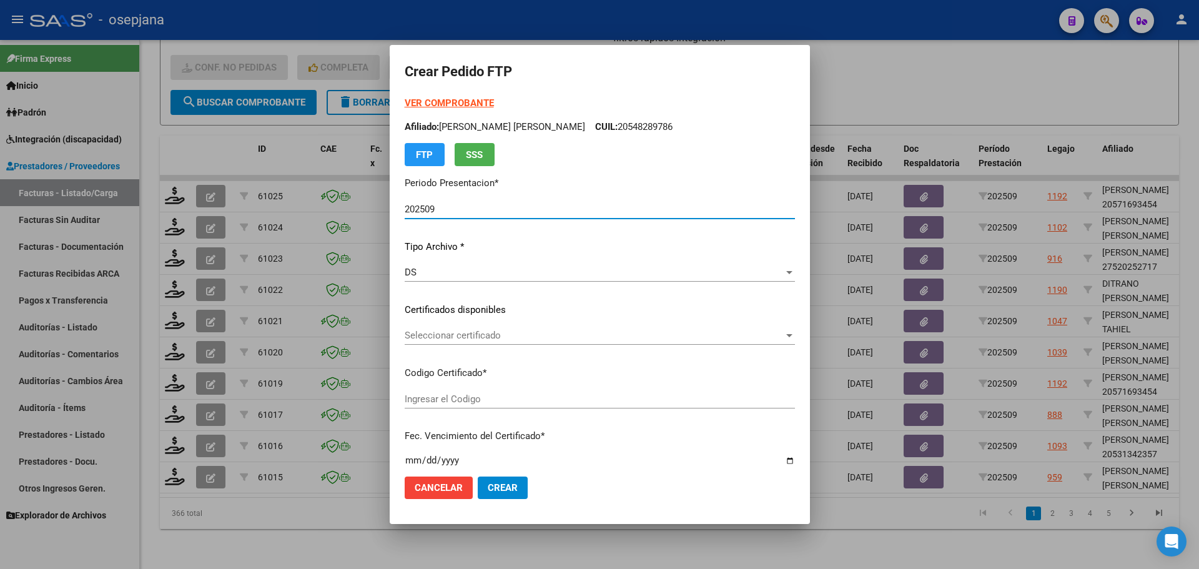
type input "ARG01000546679842022110420271104BSAS311"
type input "[DATE]"
click at [466, 326] on div "Seleccionar certificado Seleccionar certificado" at bounding box center [600, 335] width 390 height 19
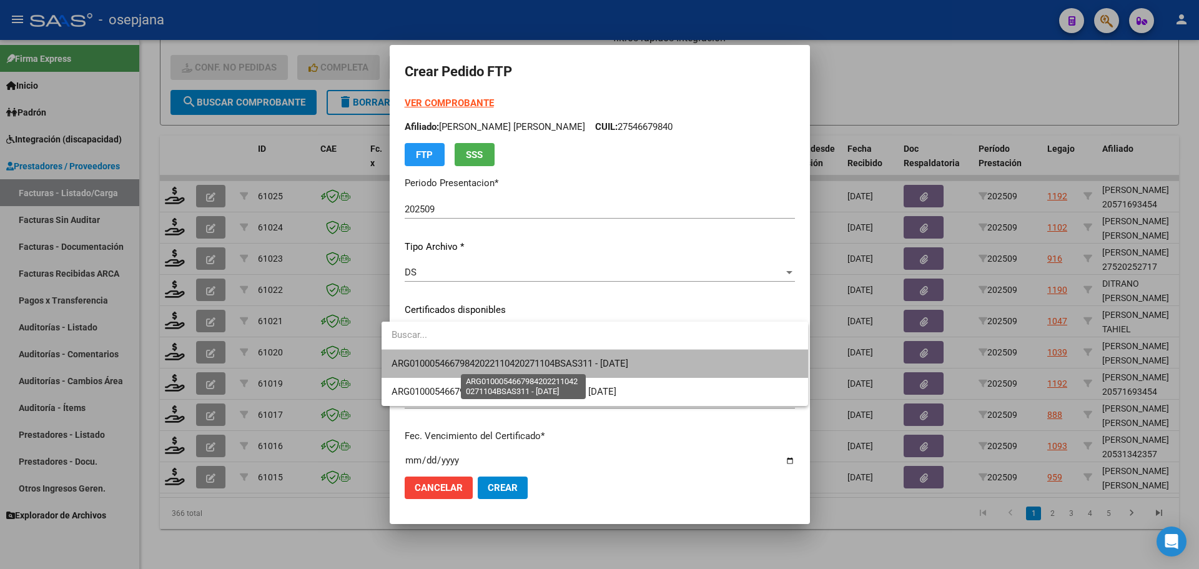
click at [467, 363] on span "ARG01000546679842022110420271104BSAS311 - [DATE]" at bounding box center [509, 363] width 237 height 11
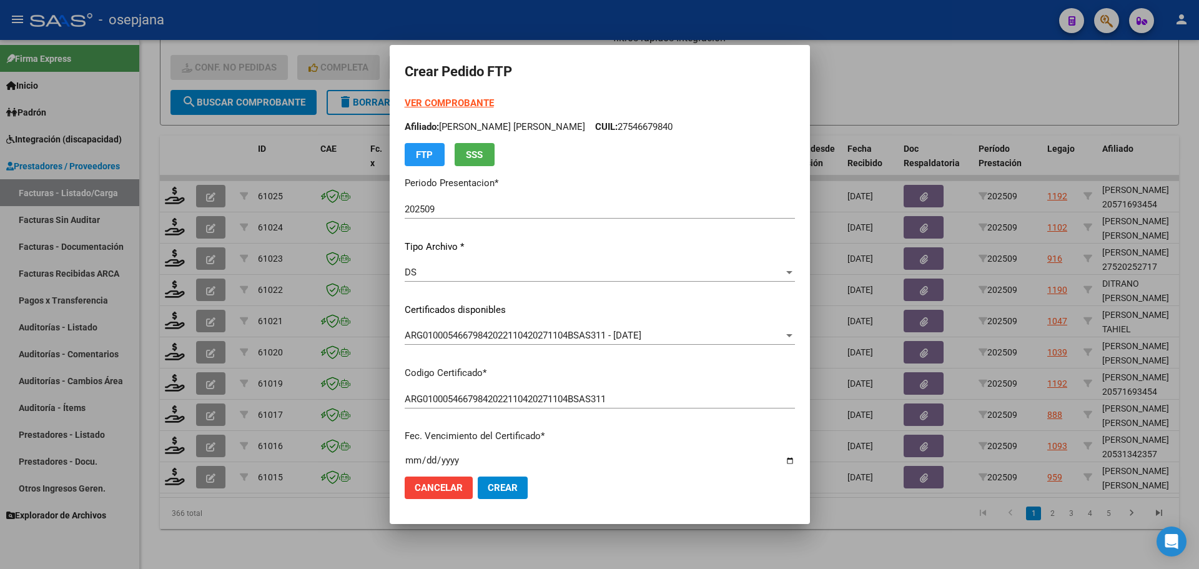
click at [460, 99] on strong "VER COMPROBANTE" at bounding box center [449, 102] width 89 height 11
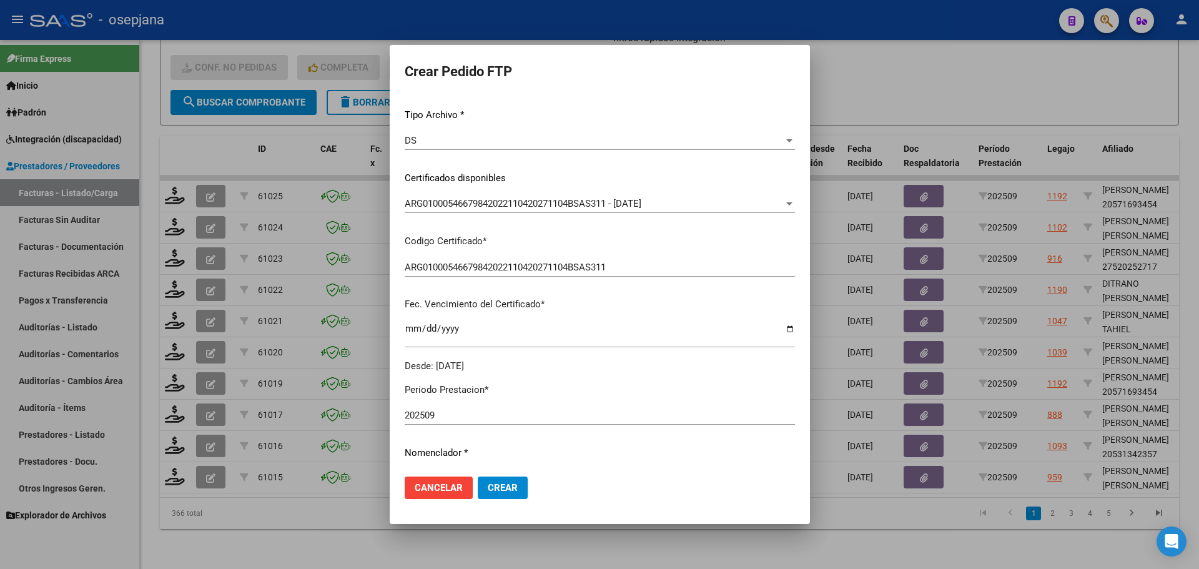
scroll to position [250, 0]
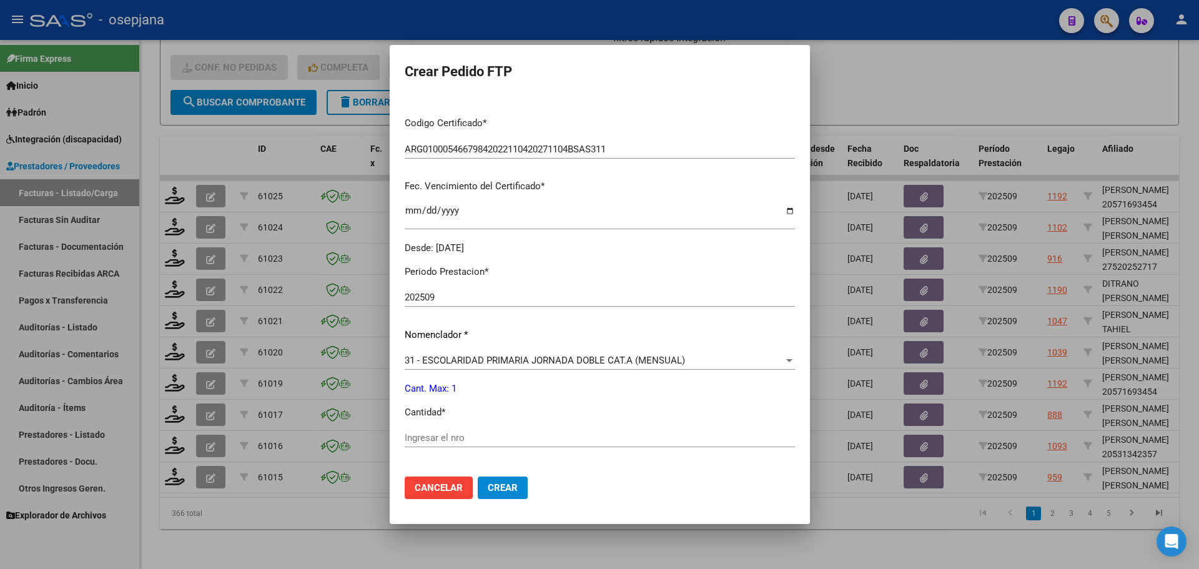
click at [441, 426] on div "Periodo Prestacion * 202509 Ingresar el Periodo Prestacion Nomenclador * 31 - E…" at bounding box center [600, 451] width 390 height 393
click at [439, 433] on input "Ingresar el nro" at bounding box center [600, 437] width 390 height 11
type input "1"
click at [482, 495] on button "Crear" at bounding box center [503, 487] width 50 height 22
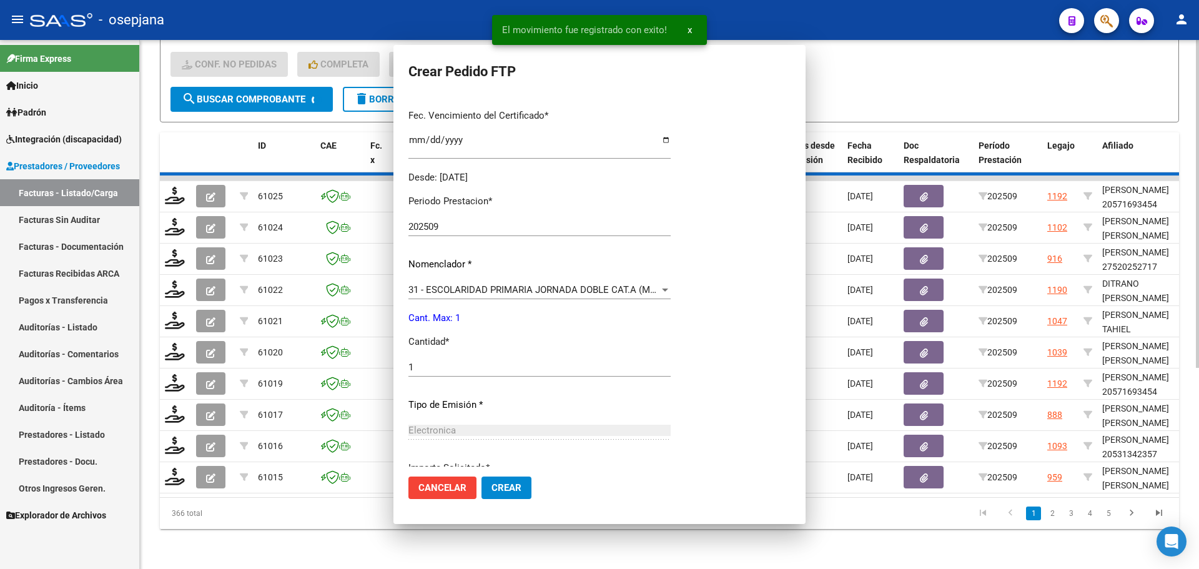
scroll to position [0, 0]
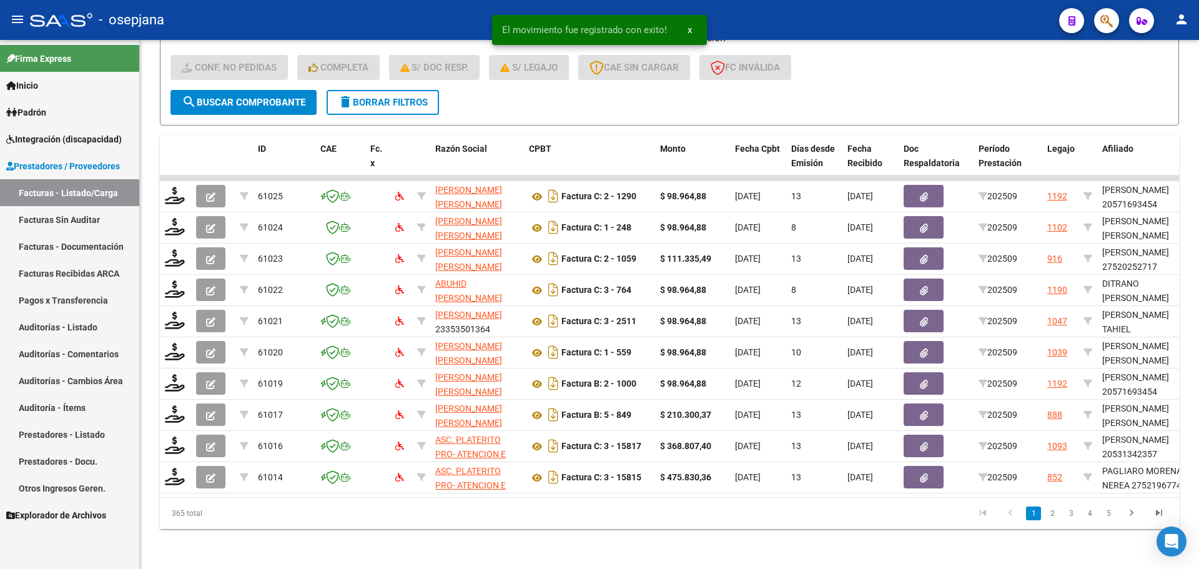
click at [90, 139] on span "Integración (discapacidad)" at bounding box center [63, 139] width 115 height 14
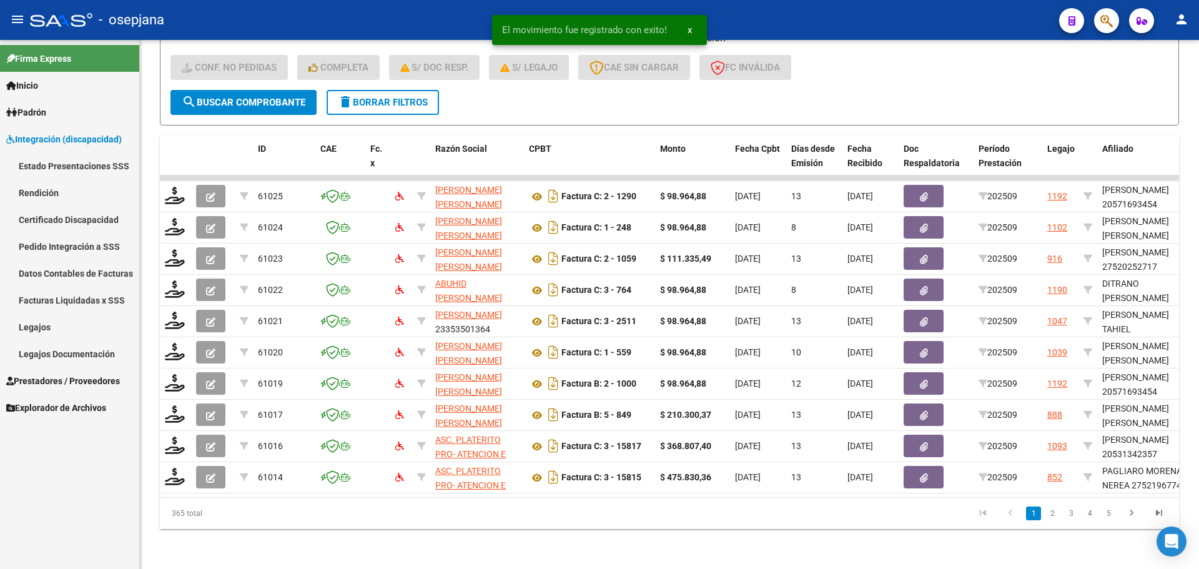
click at [75, 249] on link "Pedido Integración a SSS" at bounding box center [69, 246] width 139 height 27
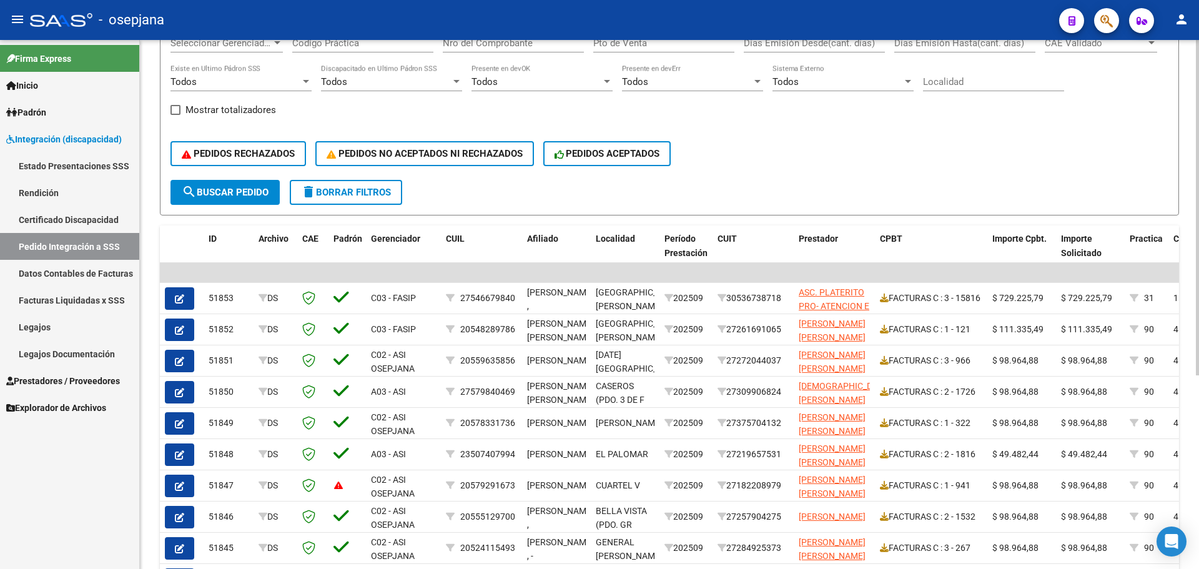
scroll to position [306, 0]
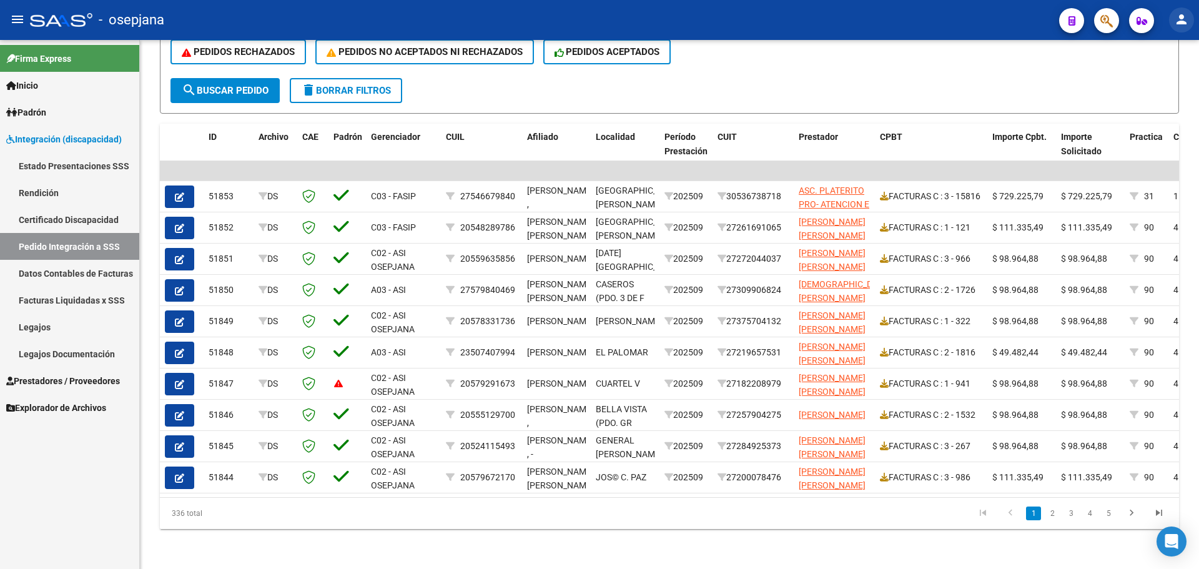
click at [1175, 19] on mat-icon "person" at bounding box center [1181, 19] width 15 height 15
click at [1165, 77] on button "exit_to_app Salir" at bounding box center [1155, 82] width 76 height 30
